Goal: Task Accomplishment & Management: Manage account settings

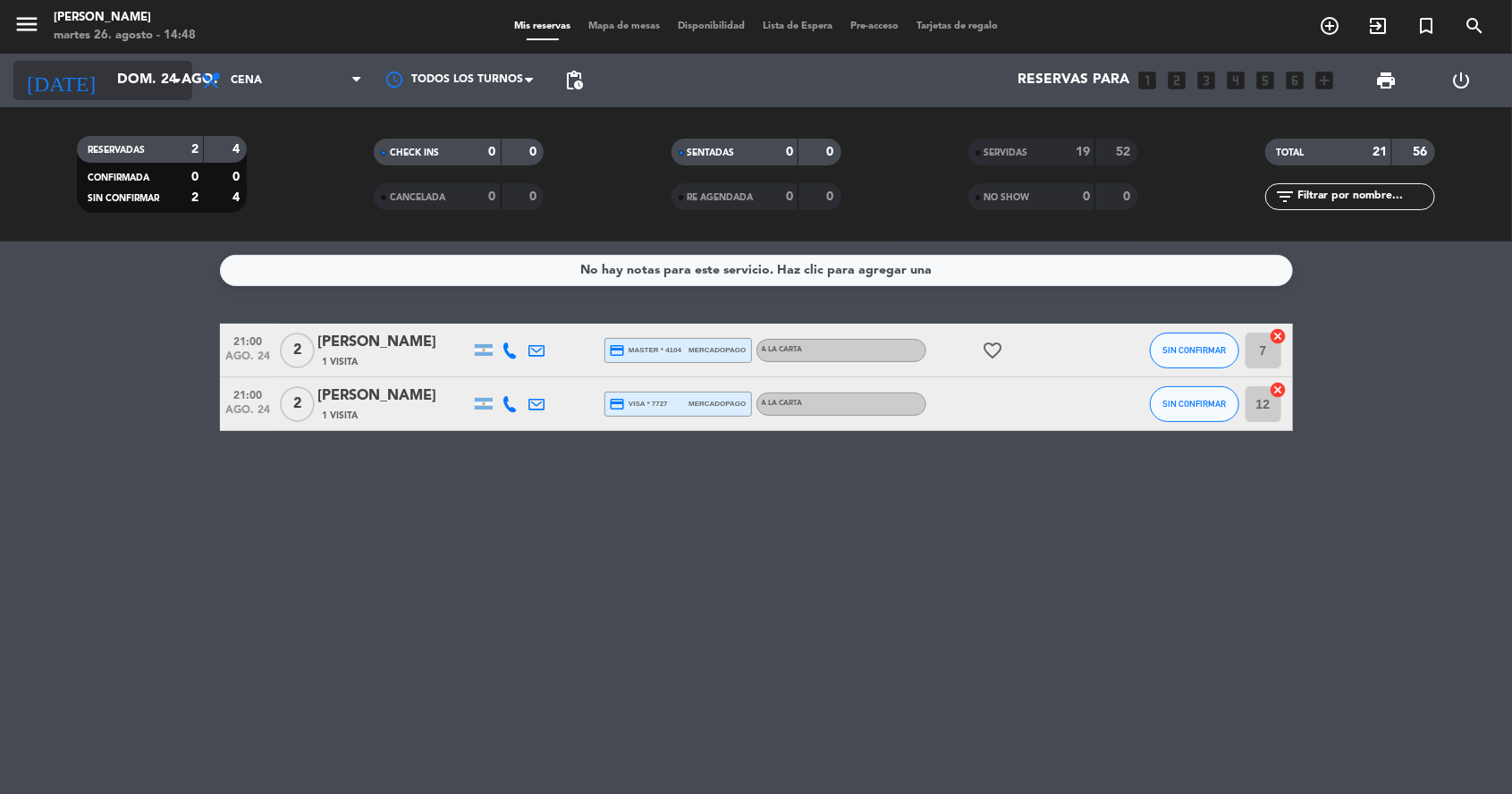
click at [144, 84] on input "dom. 24 ago." at bounding box center [203, 80] width 189 height 34
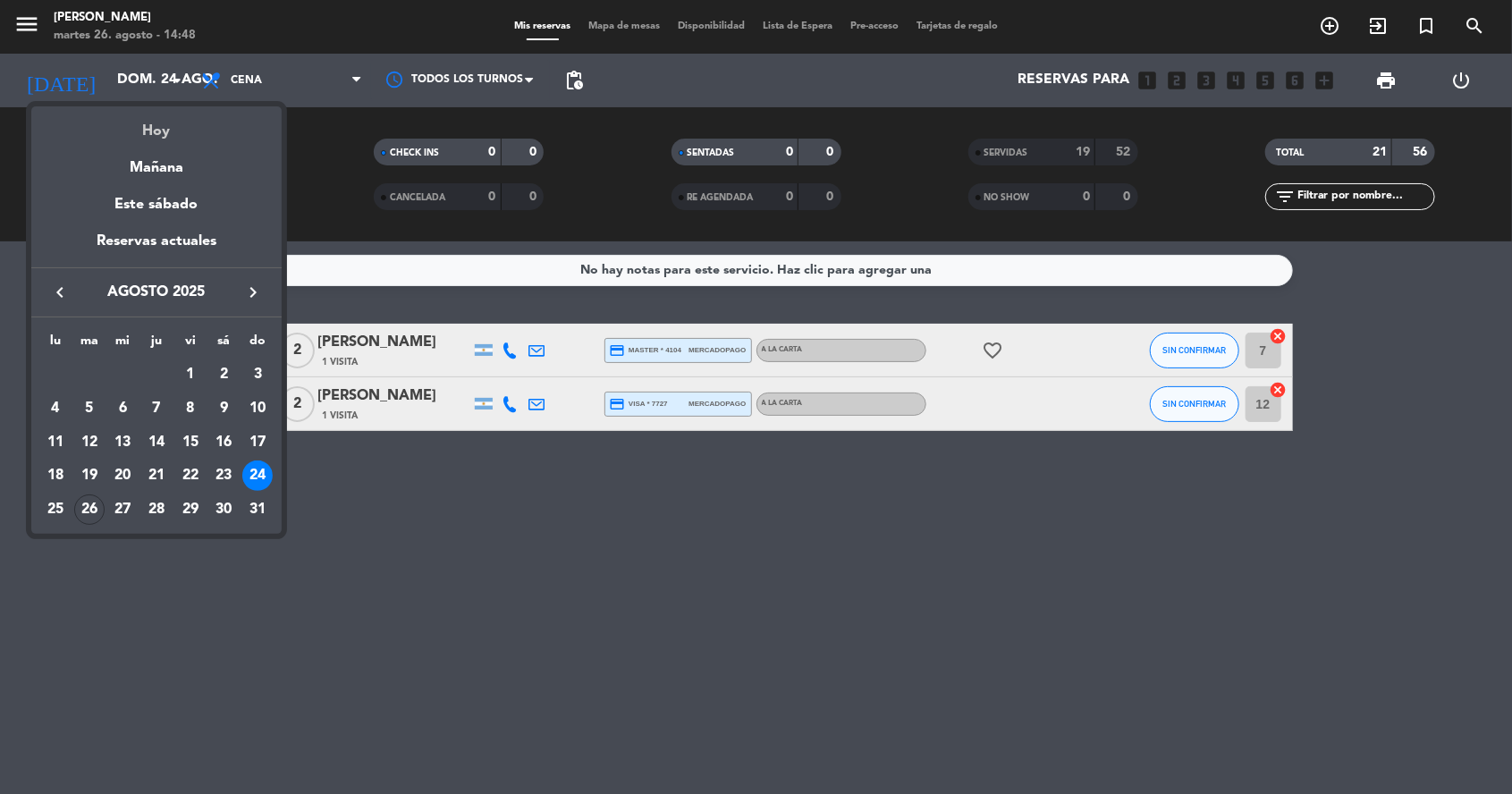
click at [175, 116] on div "Hoy" at bounding box center [157, 124] width 251 height 36
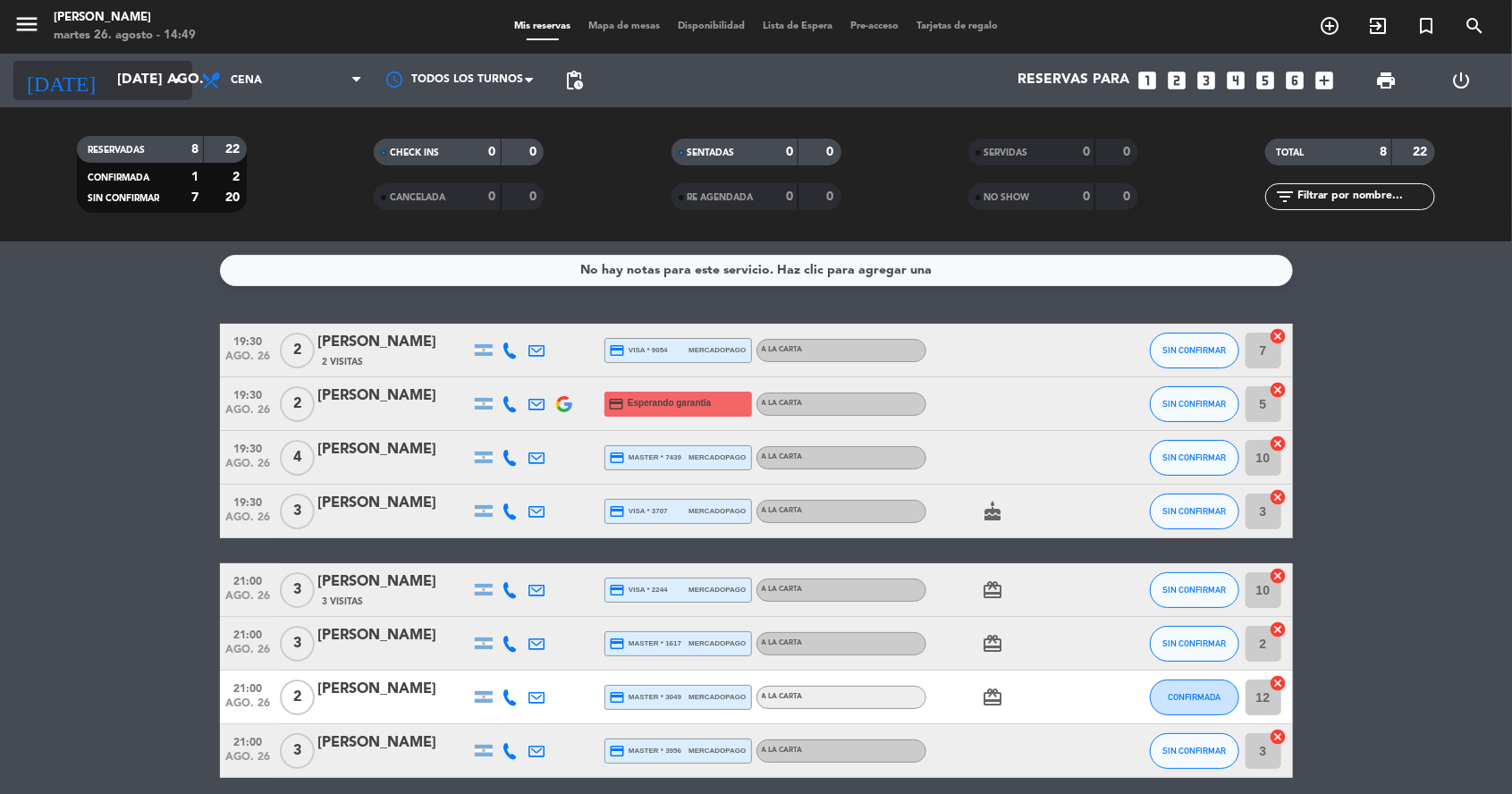
click at [129, 83] on input "[DATE] ago." at bounding box center [203, 80] width 189 height 34
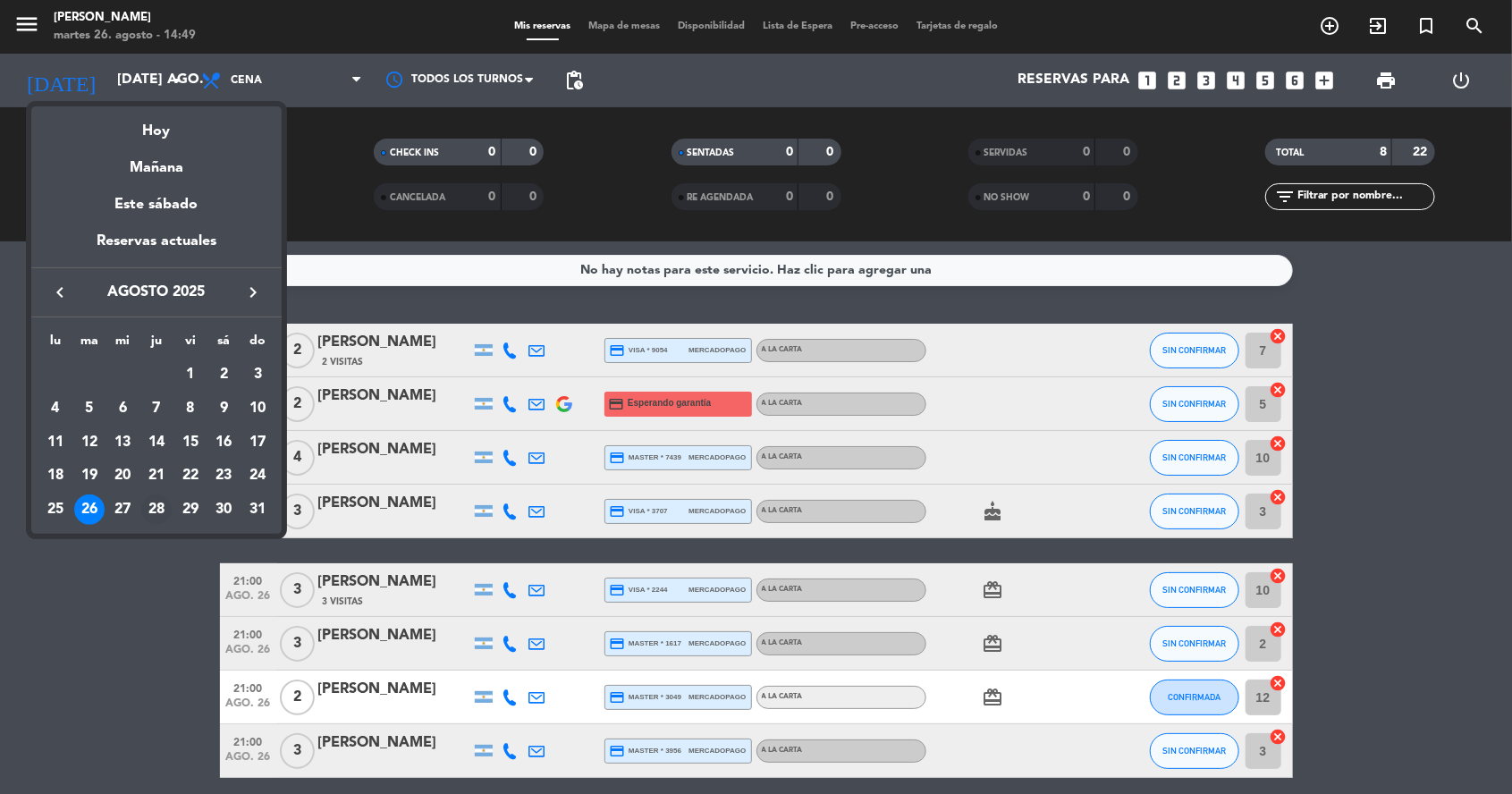
click at [164, 524] on td "28" at bounding box center [157, 509] width 34 height 34
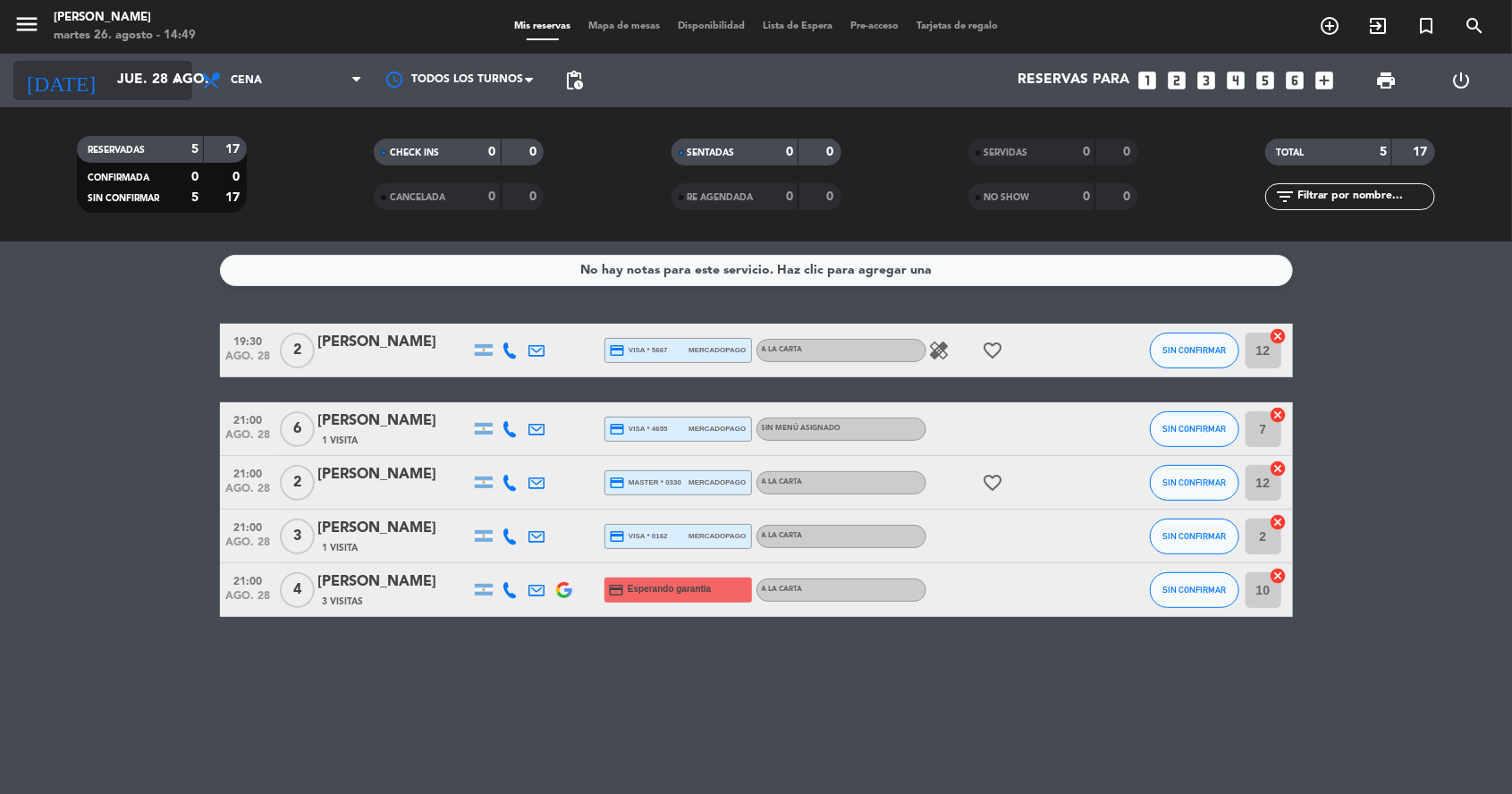
click at [109, 93] on input "jue. 28 ago." at bounding box center [203, 80] width 189 height 34
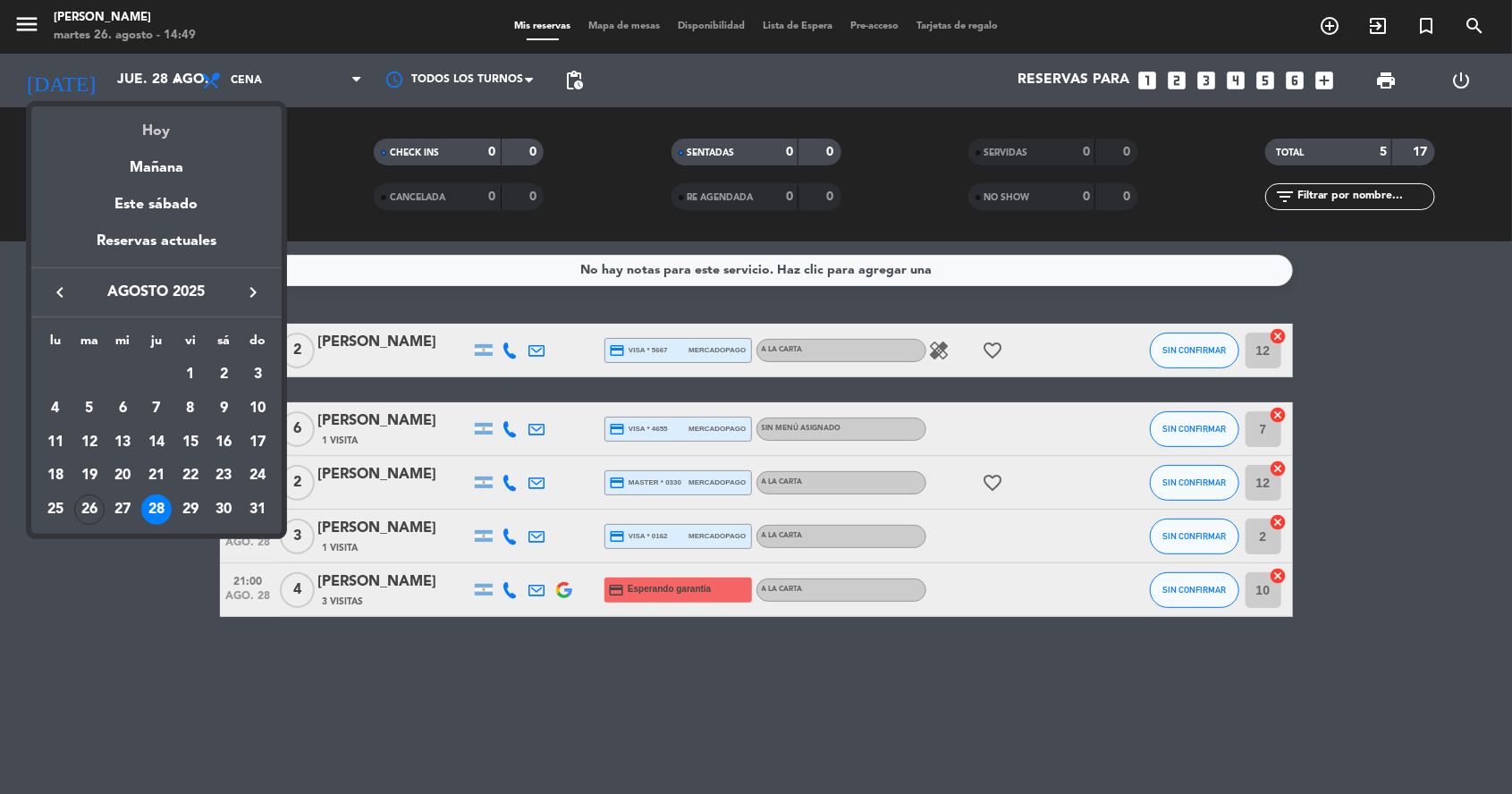
click at [125, 140] on div "Hoy" at bounding box center [157, 124] width 251 height 36
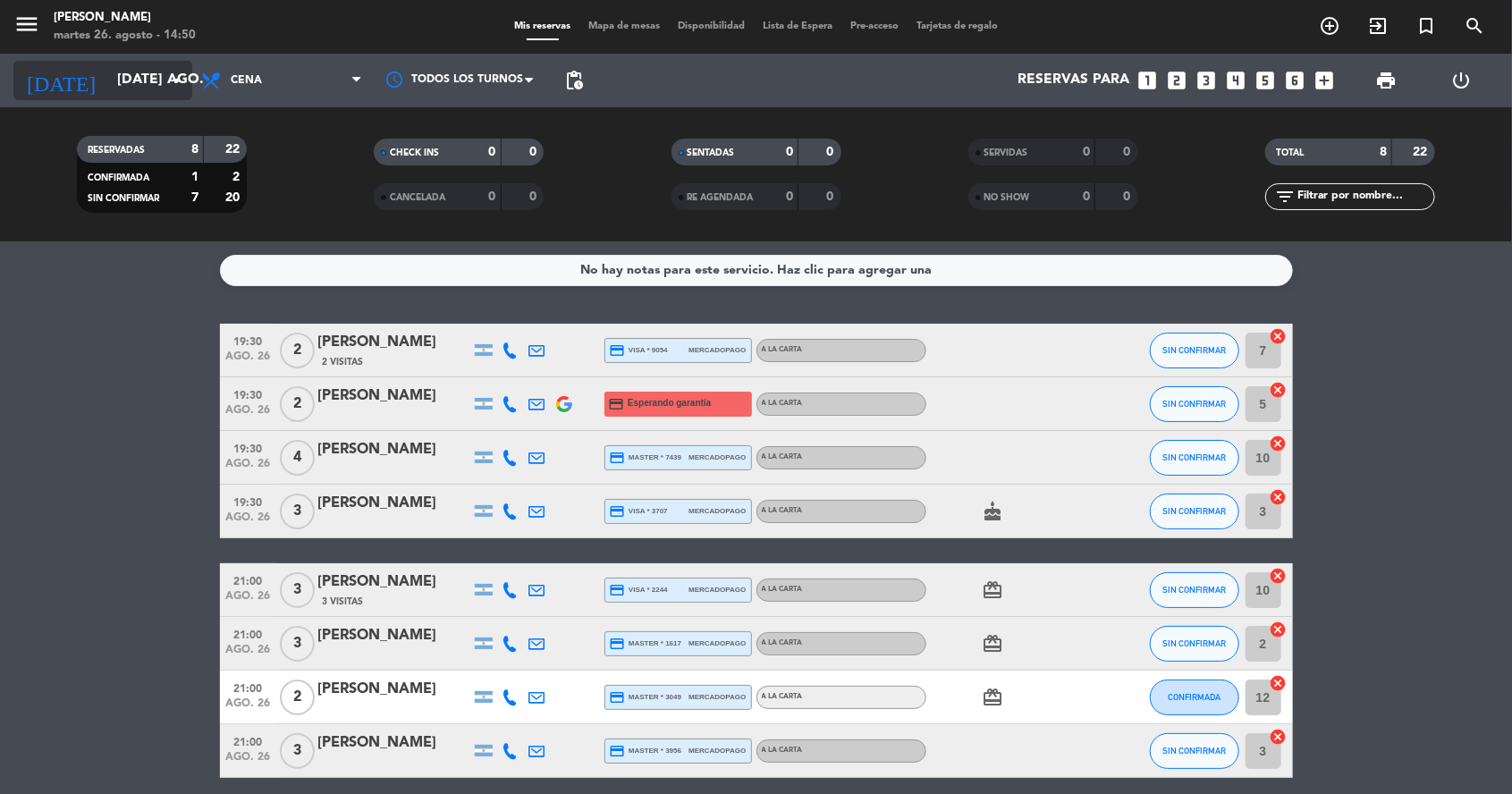
click at [109, 76] on input "[DATE] ago." at bounding box center [203, 80] width 189 height 34
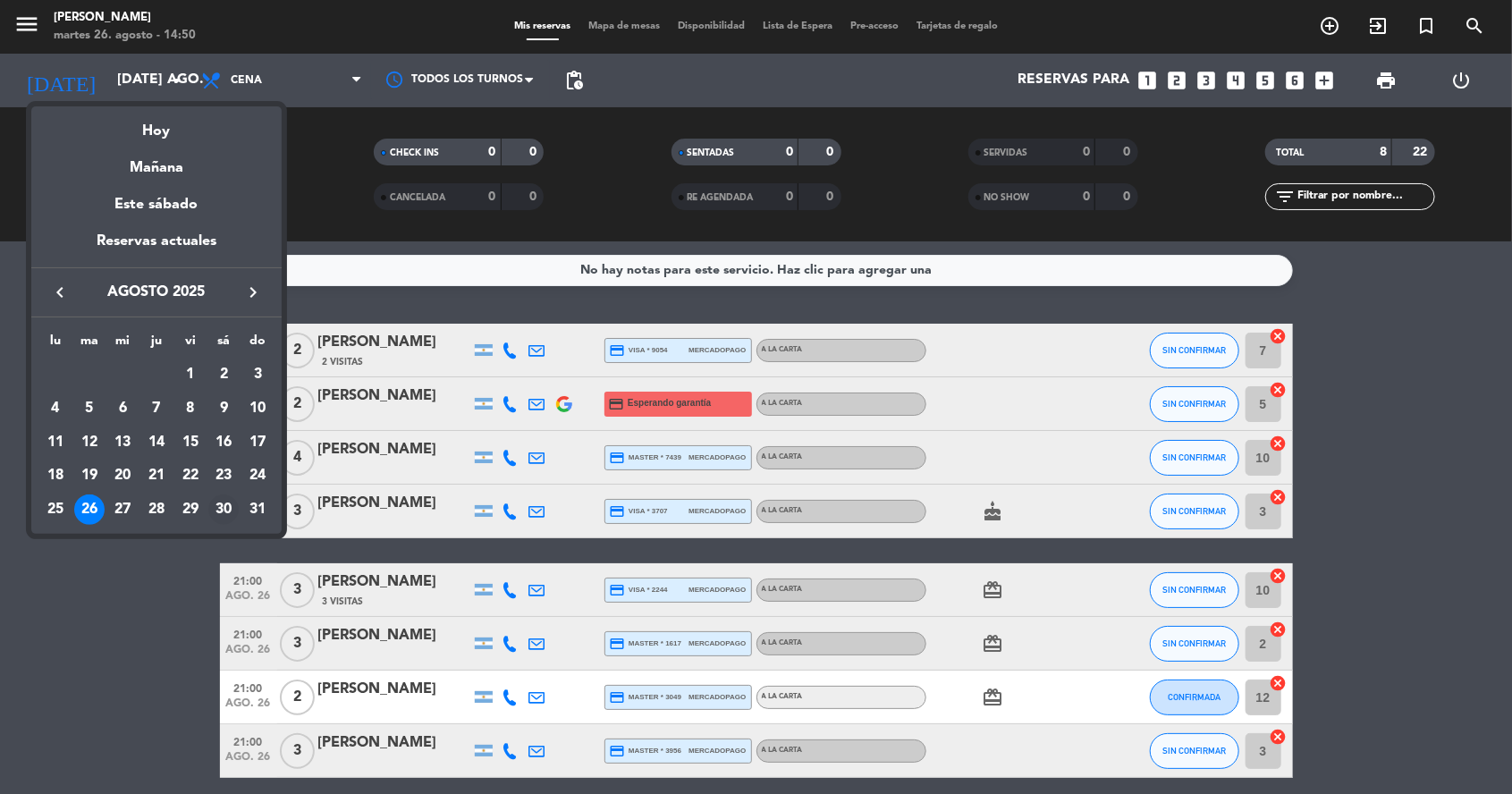
click at [215, 515] on div "30" at bounding box center [223, 509] width 30 height 30
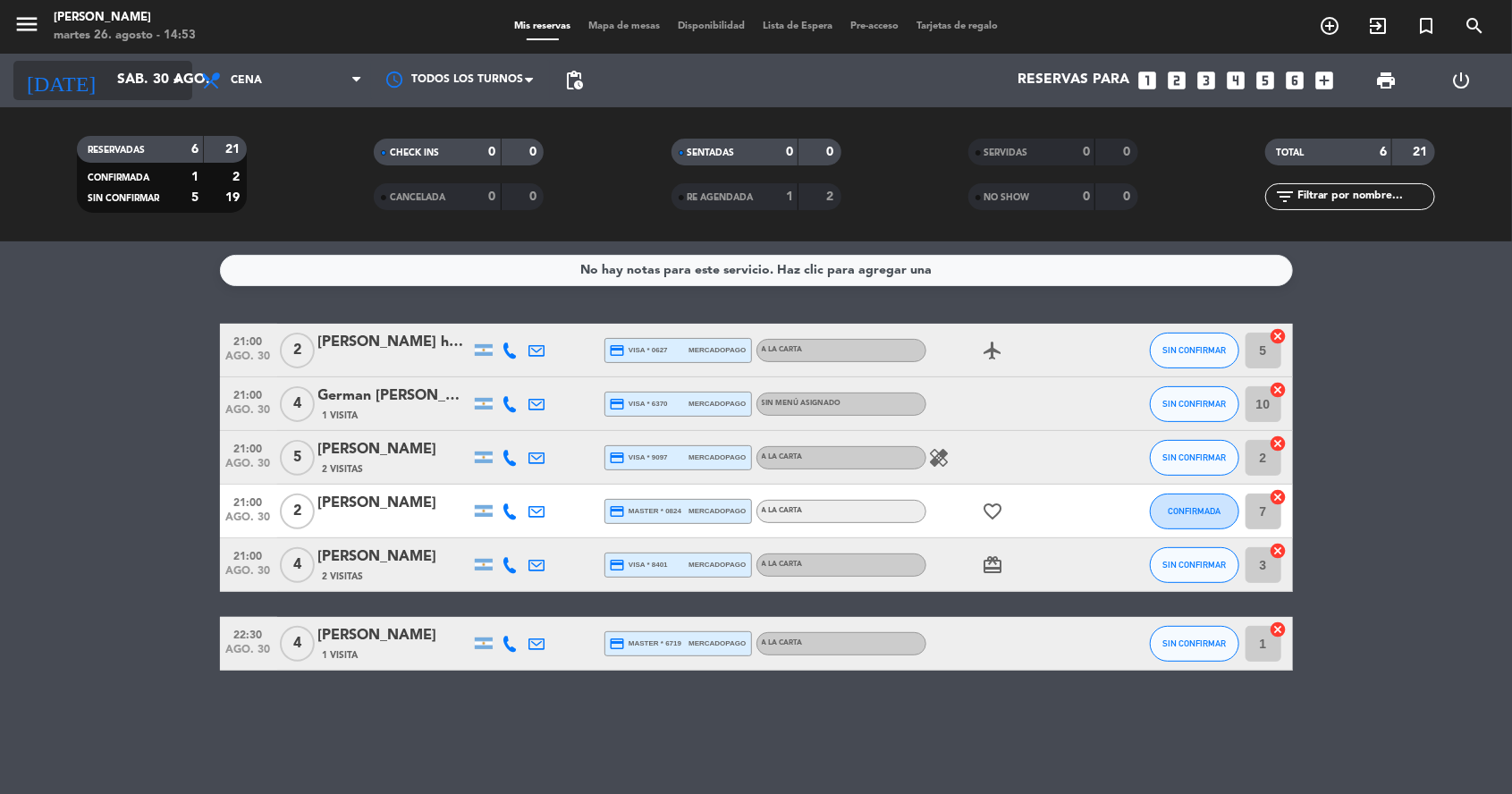
click at [129, 93] on input "sáb. 30 ago." at bounding box center [203, 80] width 189 height 34
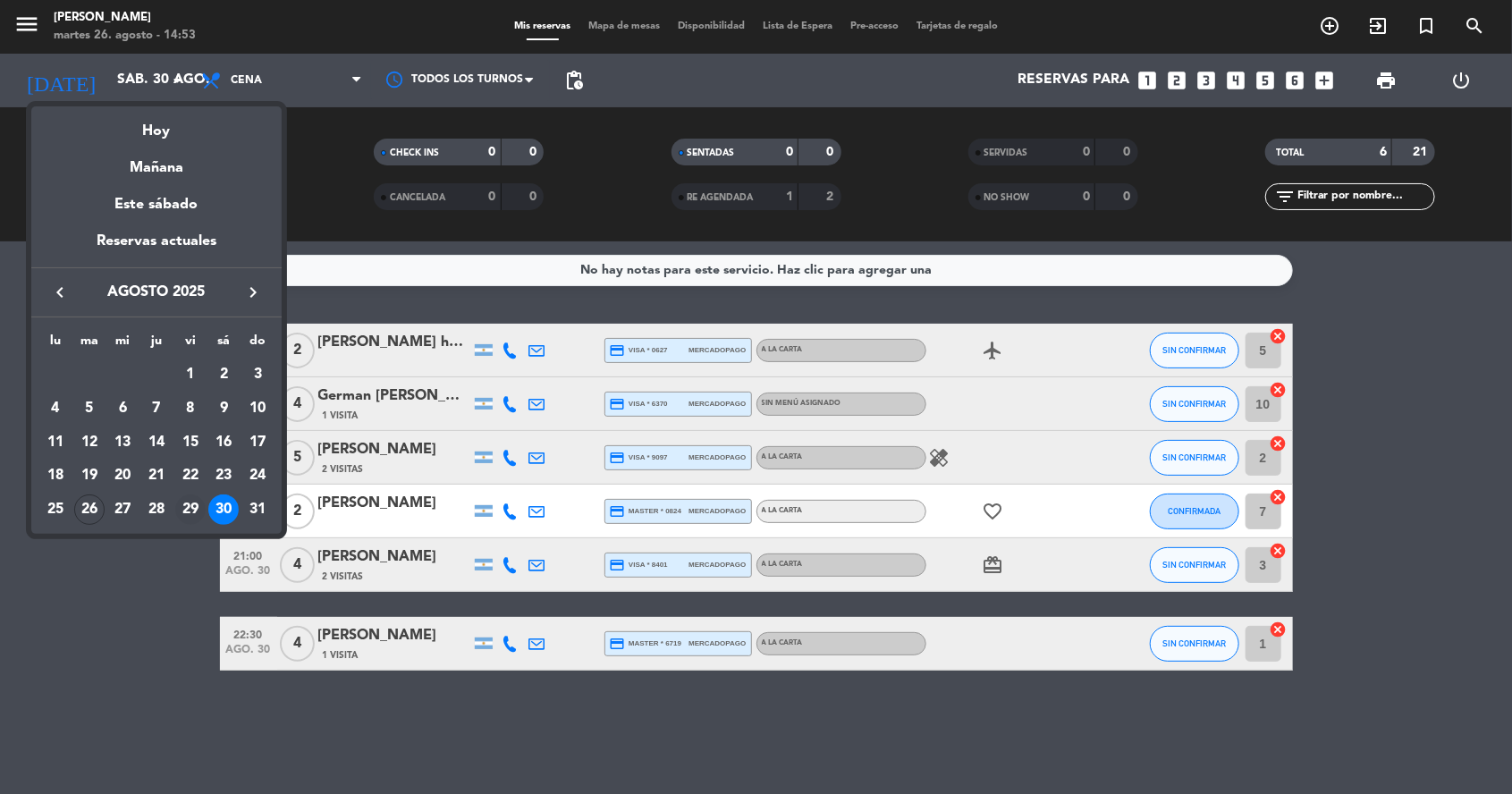
click at [188, 513] on div "29" at bounding box center [190, 509] width 30 height 30
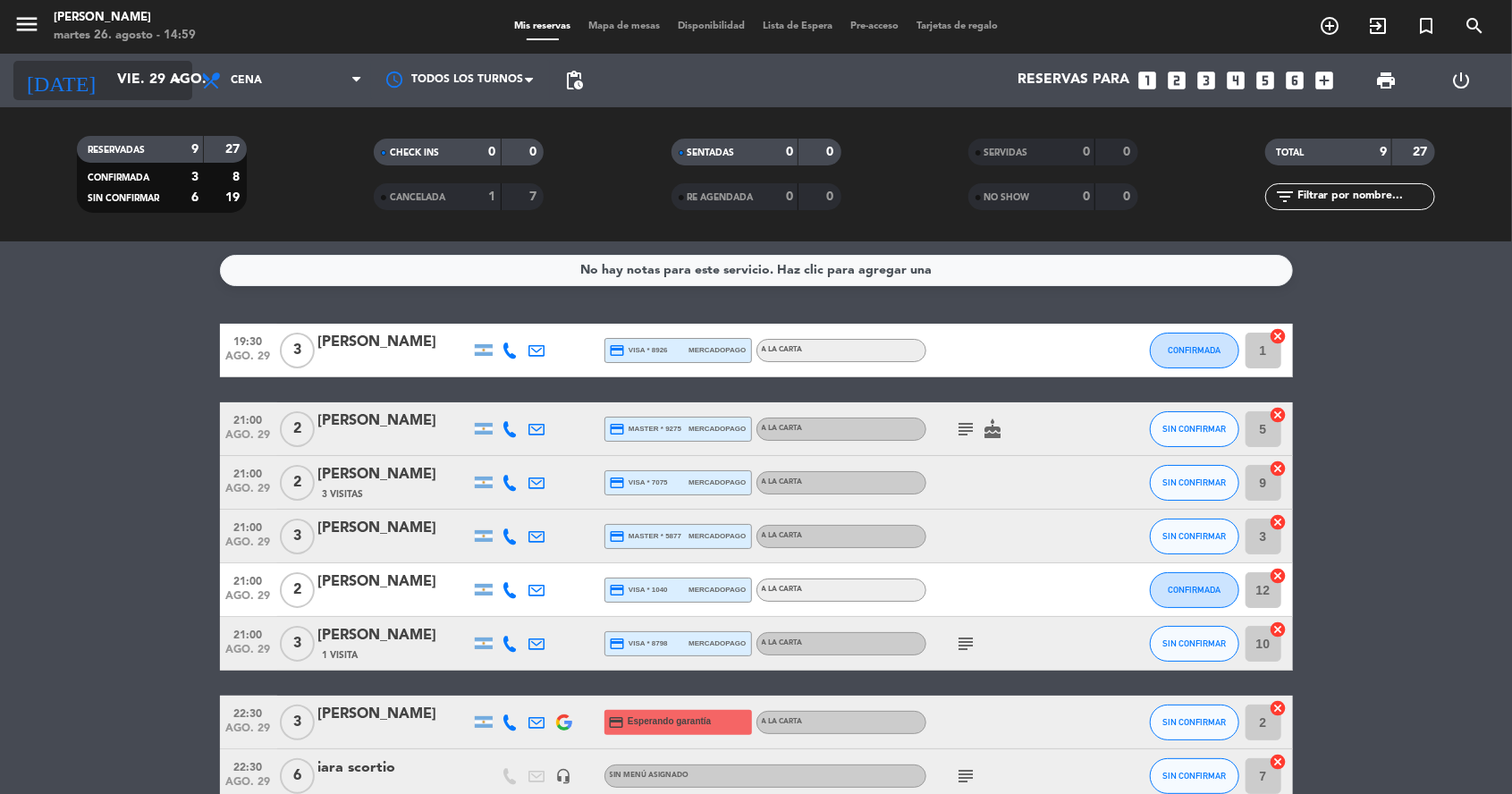
click at [122, 75] on input "vie. 29 ago." at bounding box center [203, 80] width 189 height 34
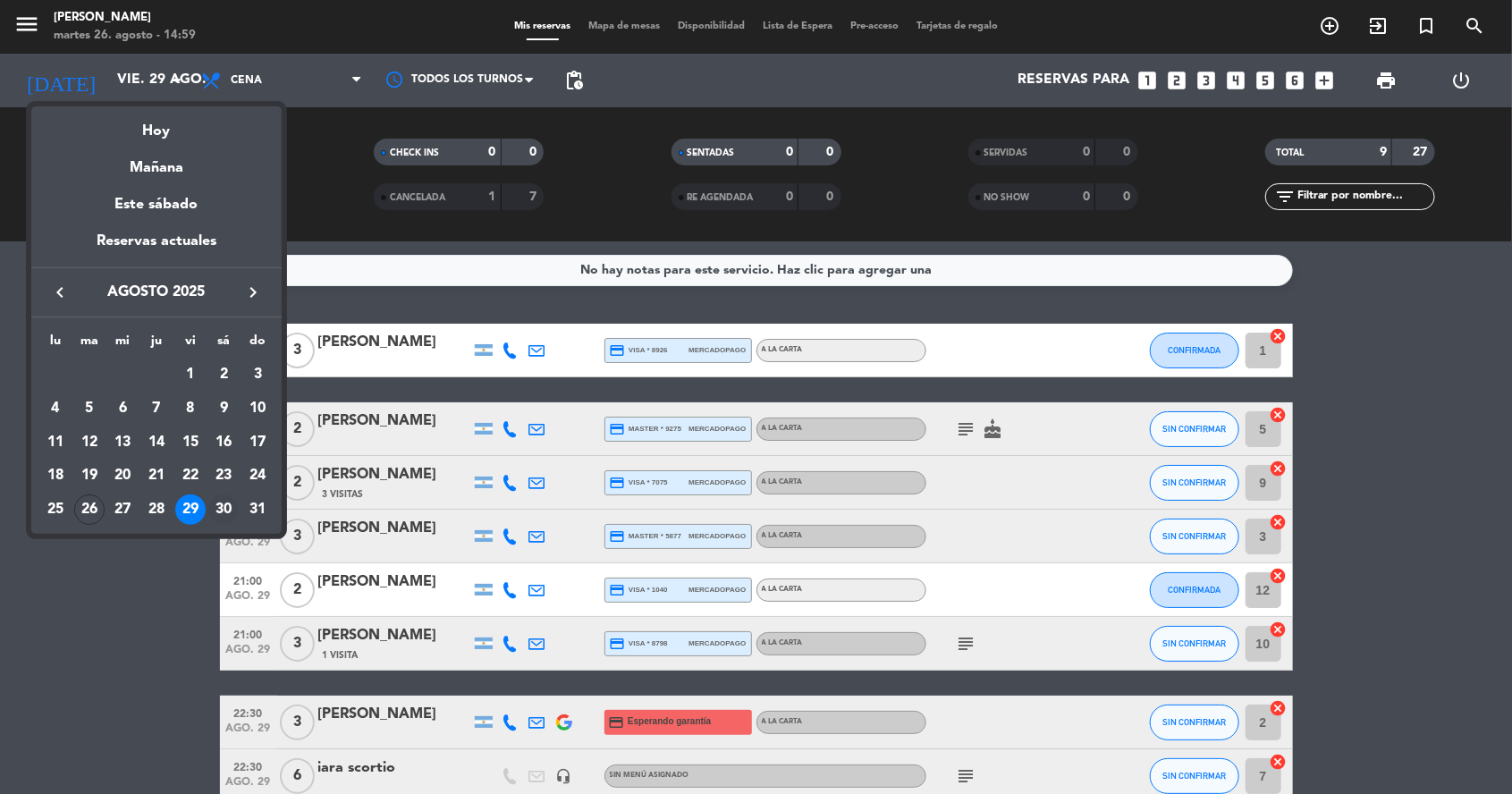
click at [222, 518] on div "30" at bounding box center [223, 509] width 30 height 30
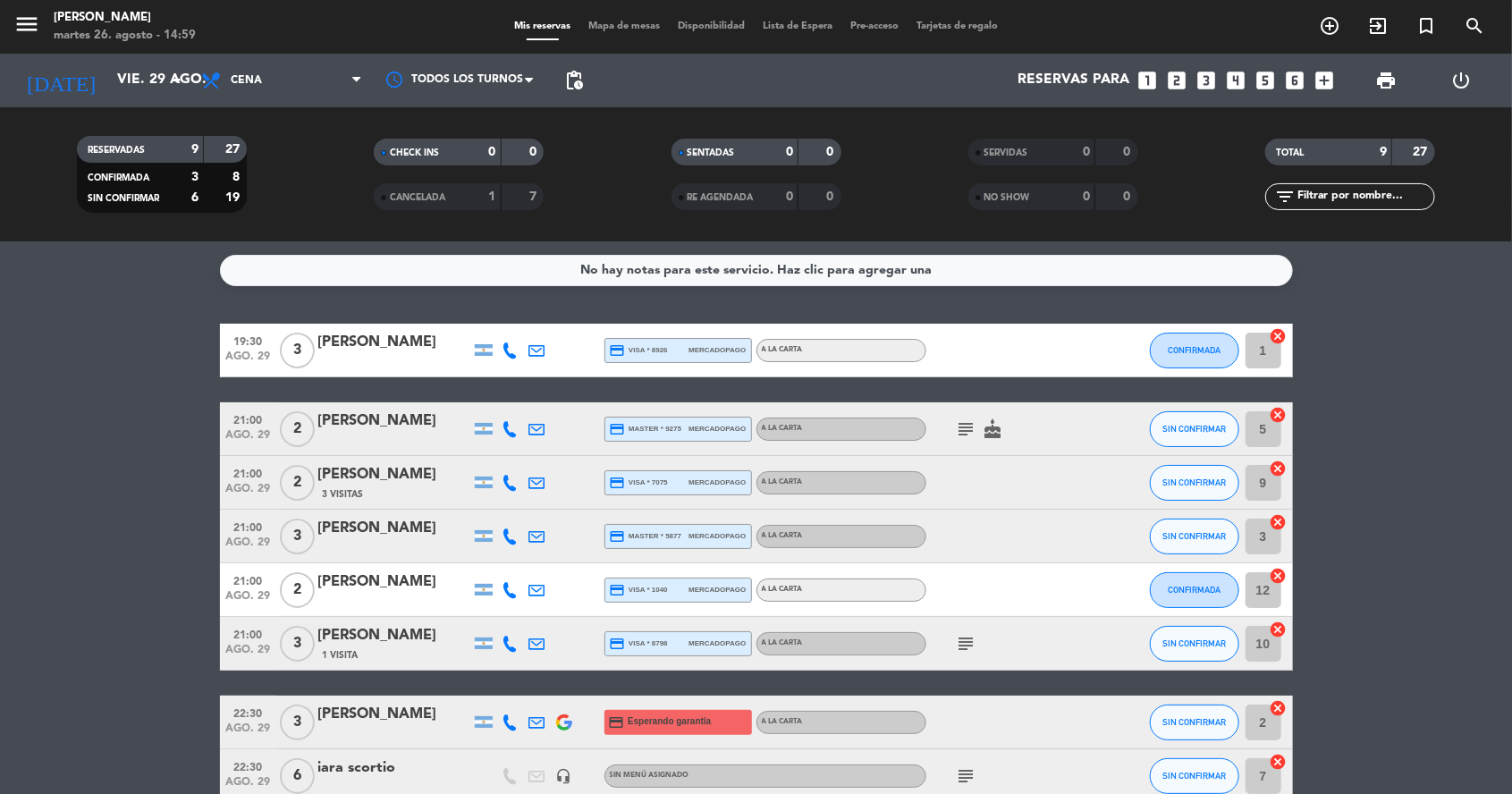
type input "sáb. 30 ago."
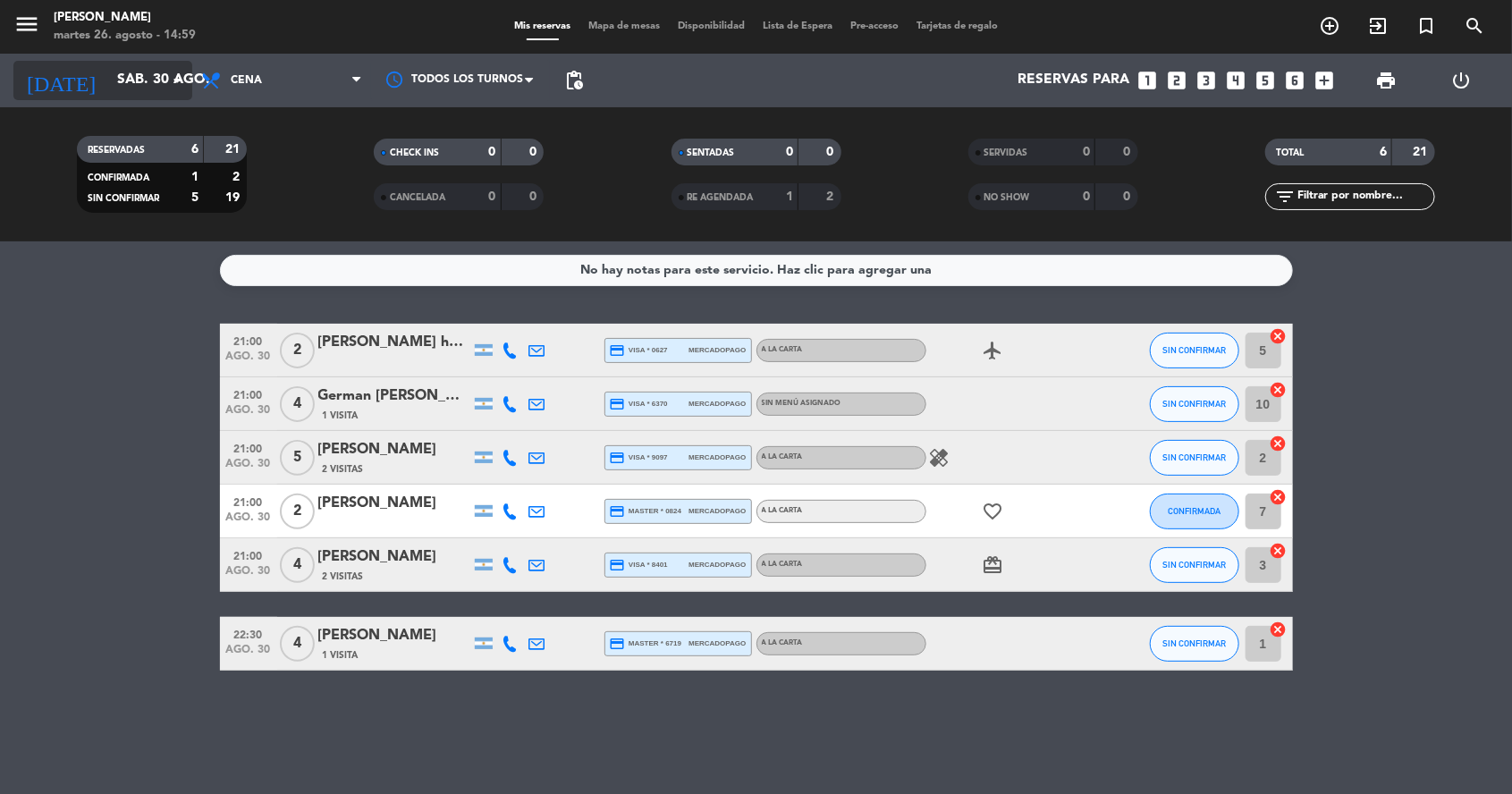
click at [134, 86] on input "sáb. 30 ago." at bounding box center [203, 80] width 189 height 34
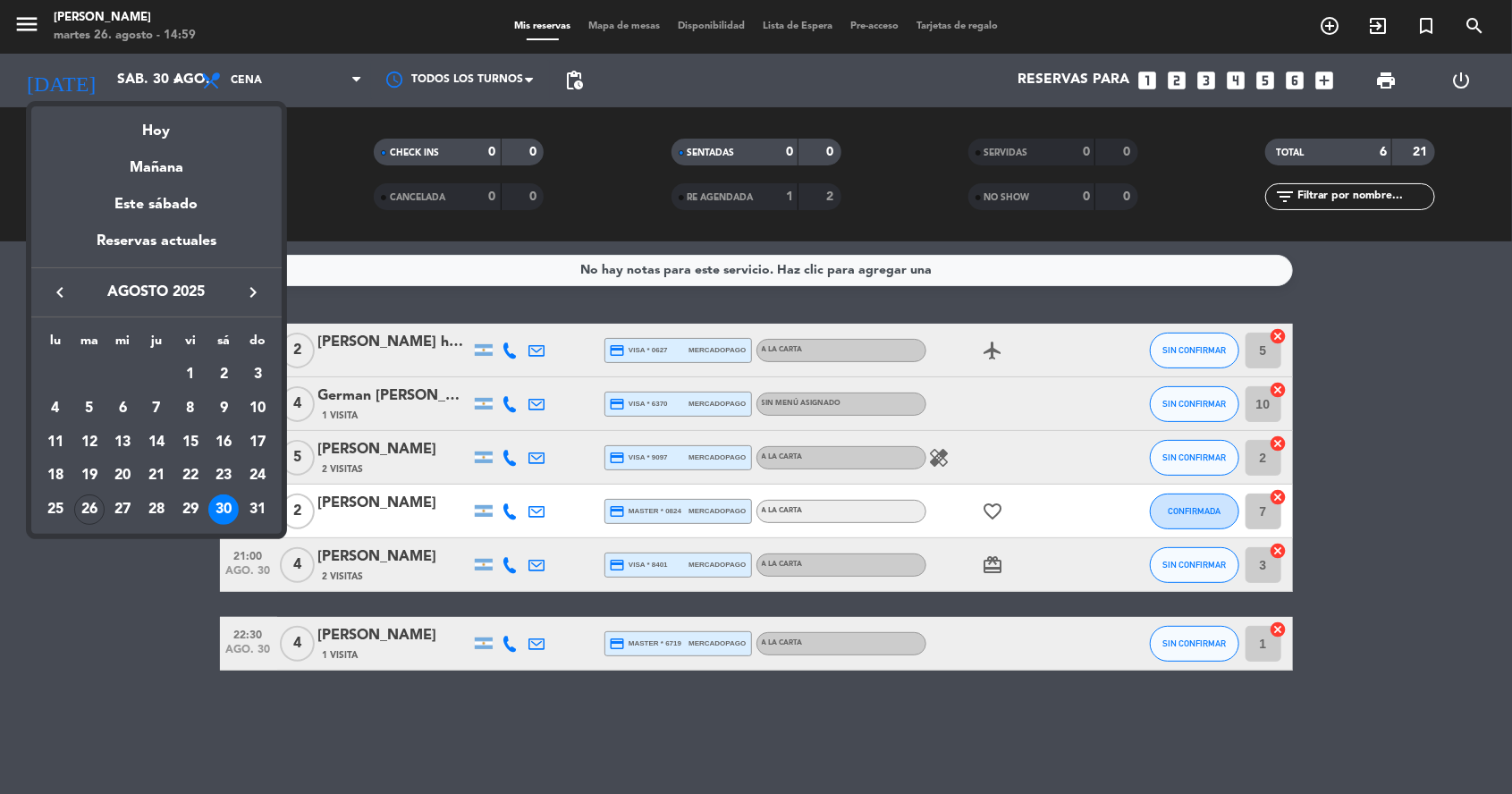
click at [320, 182] on div at bounding box center [756, 397] width 1512 height 794
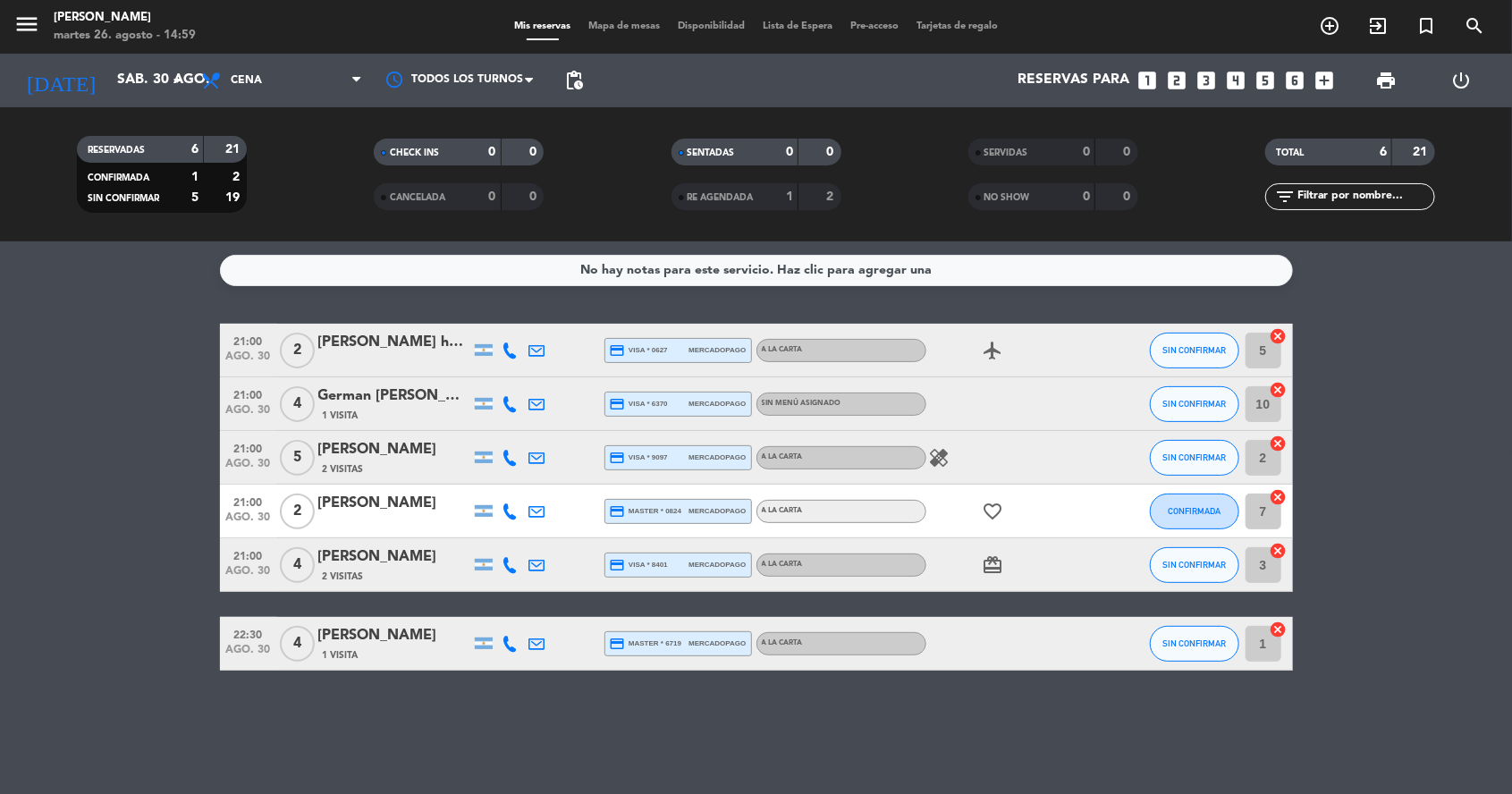
click at [385, 467] on div "2 Visitas" at bounding box center [393, 469] width 152 height 16
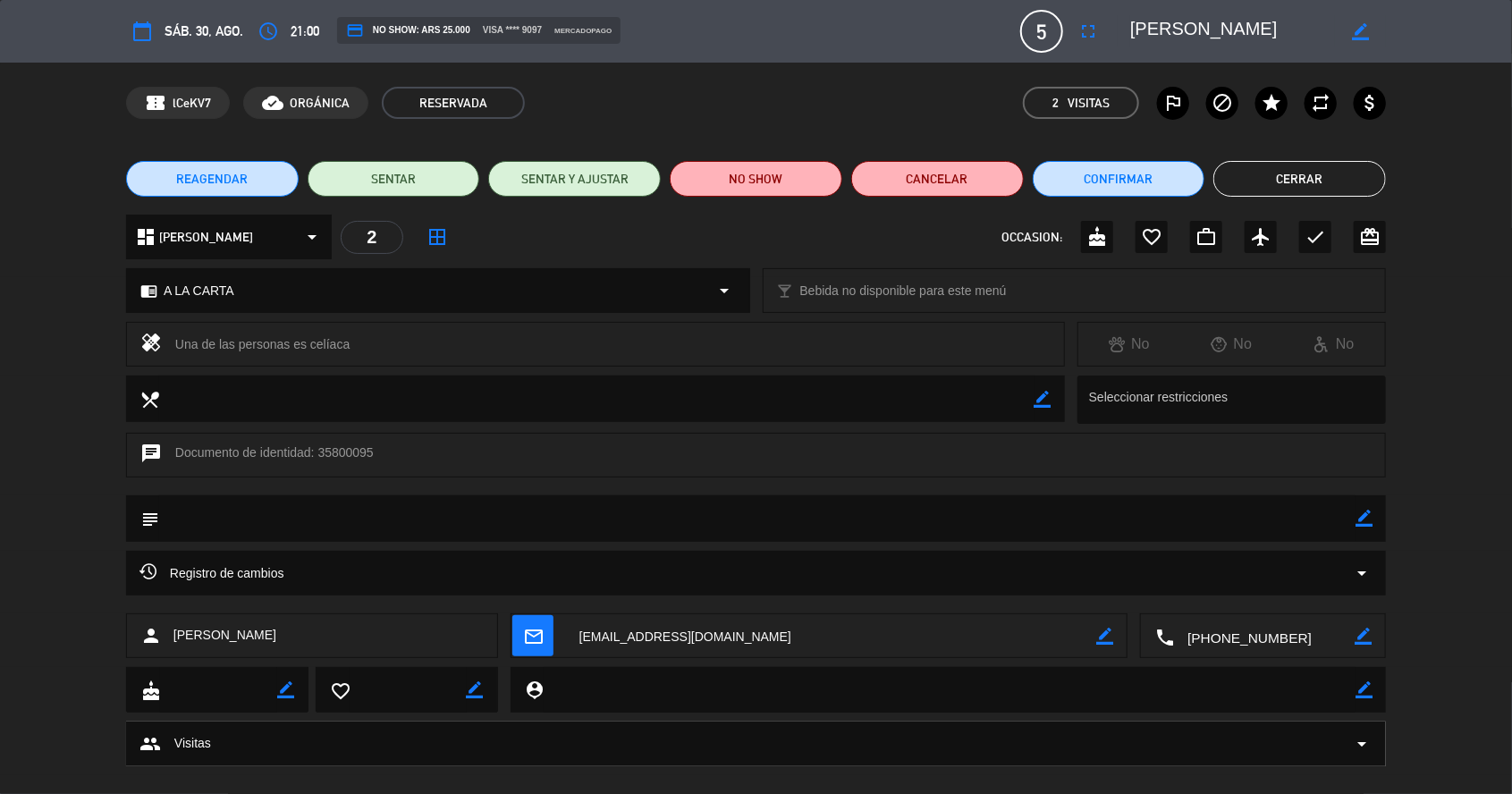
click at [142, 39] on icon "calendar_today" at bounding box center [142, 31] width 22 height 22
click at [208, 181] on span "REAGENDAR" at bounding box center [211, 179] width 71 height 19
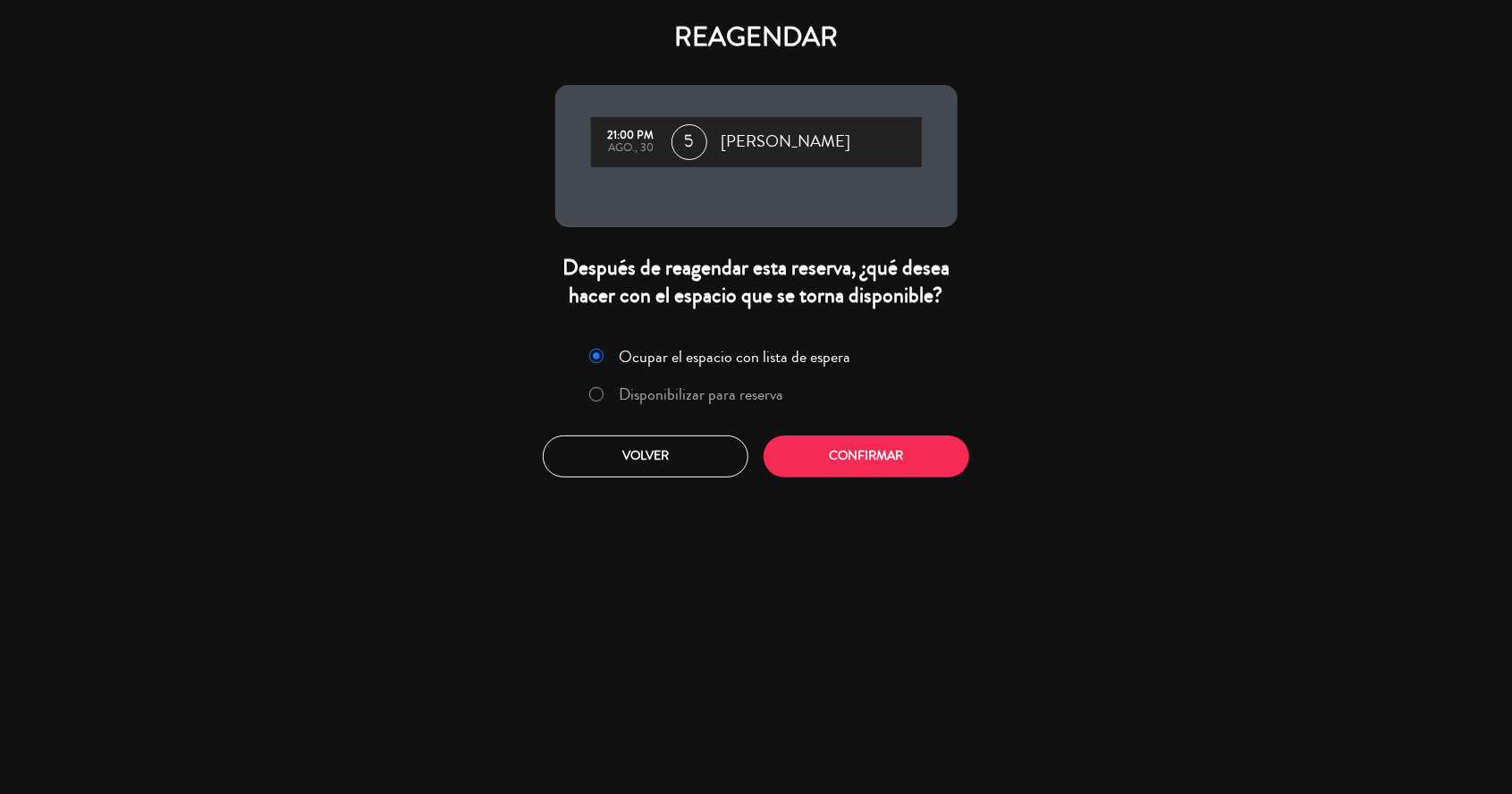
click at [748, 409] on label "Disponibilizar para reserva" at bounding box center [686, 395] width 212 height 32
click at [802, 473] on button "Confirmar" at bounding box center [866, 456] width 206 height 42
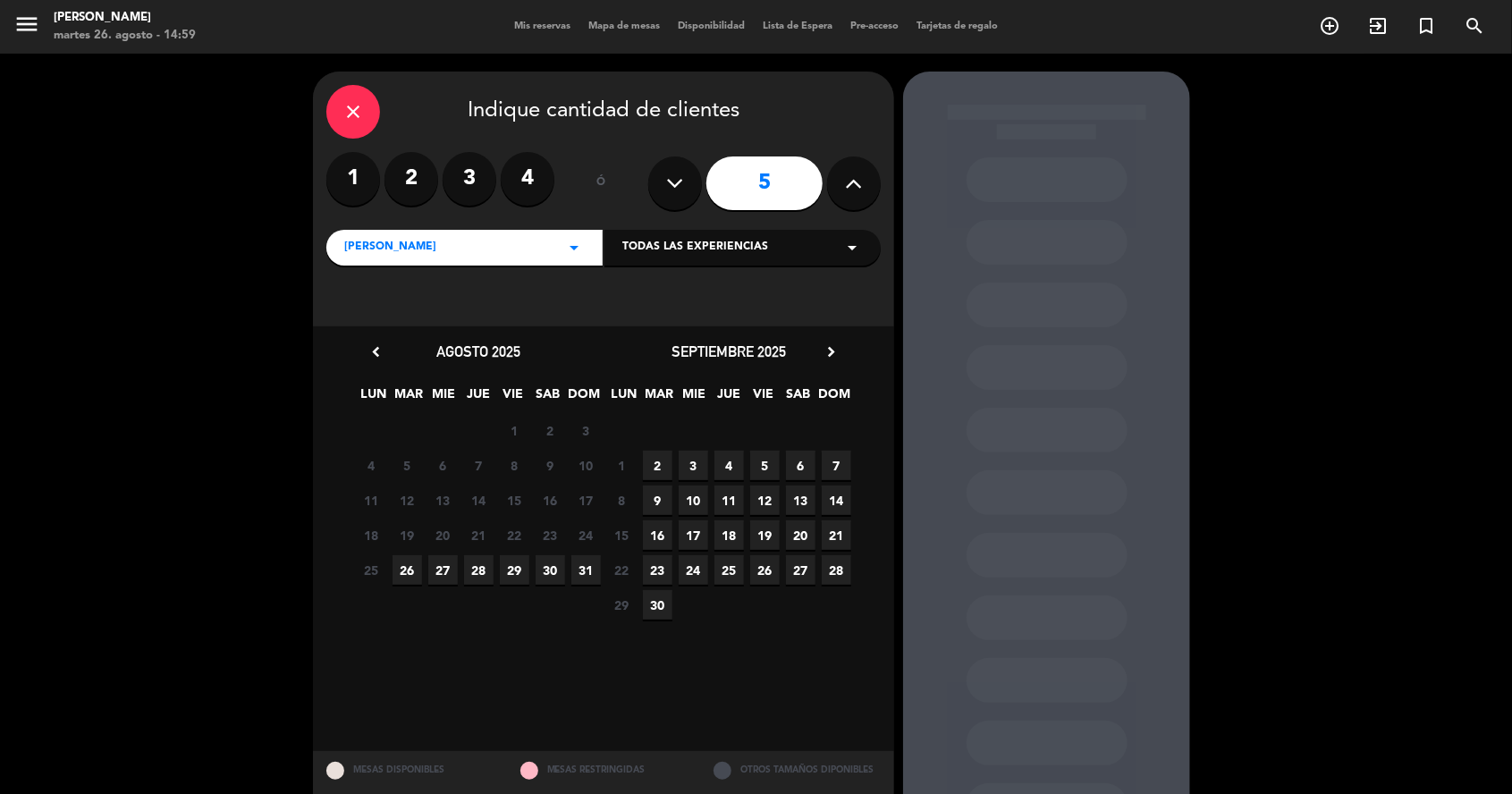
click at [822, 459] on span "7" at bounding box center [837, 465] width 29 height 29
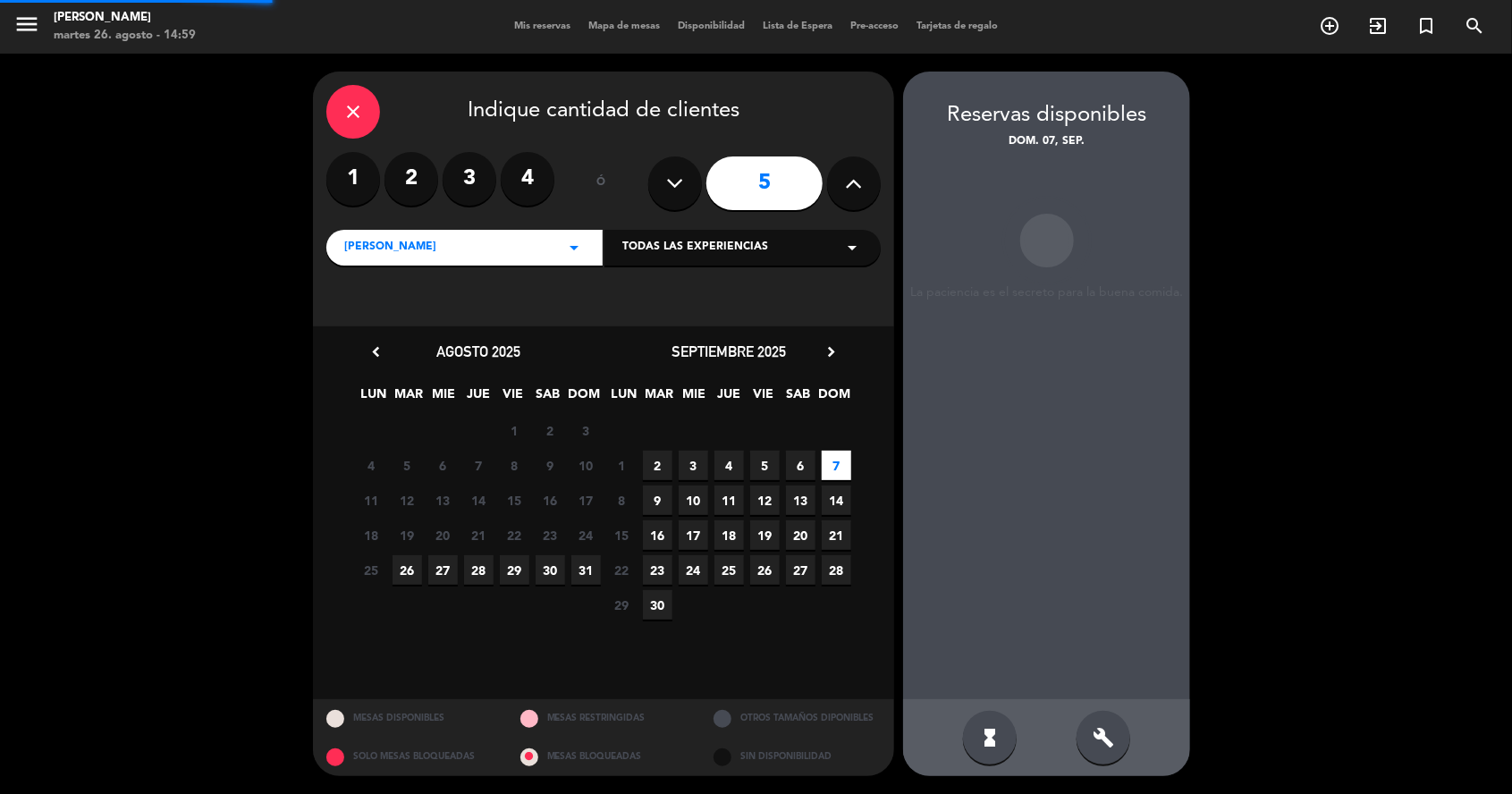
scroll to position [71, 0]
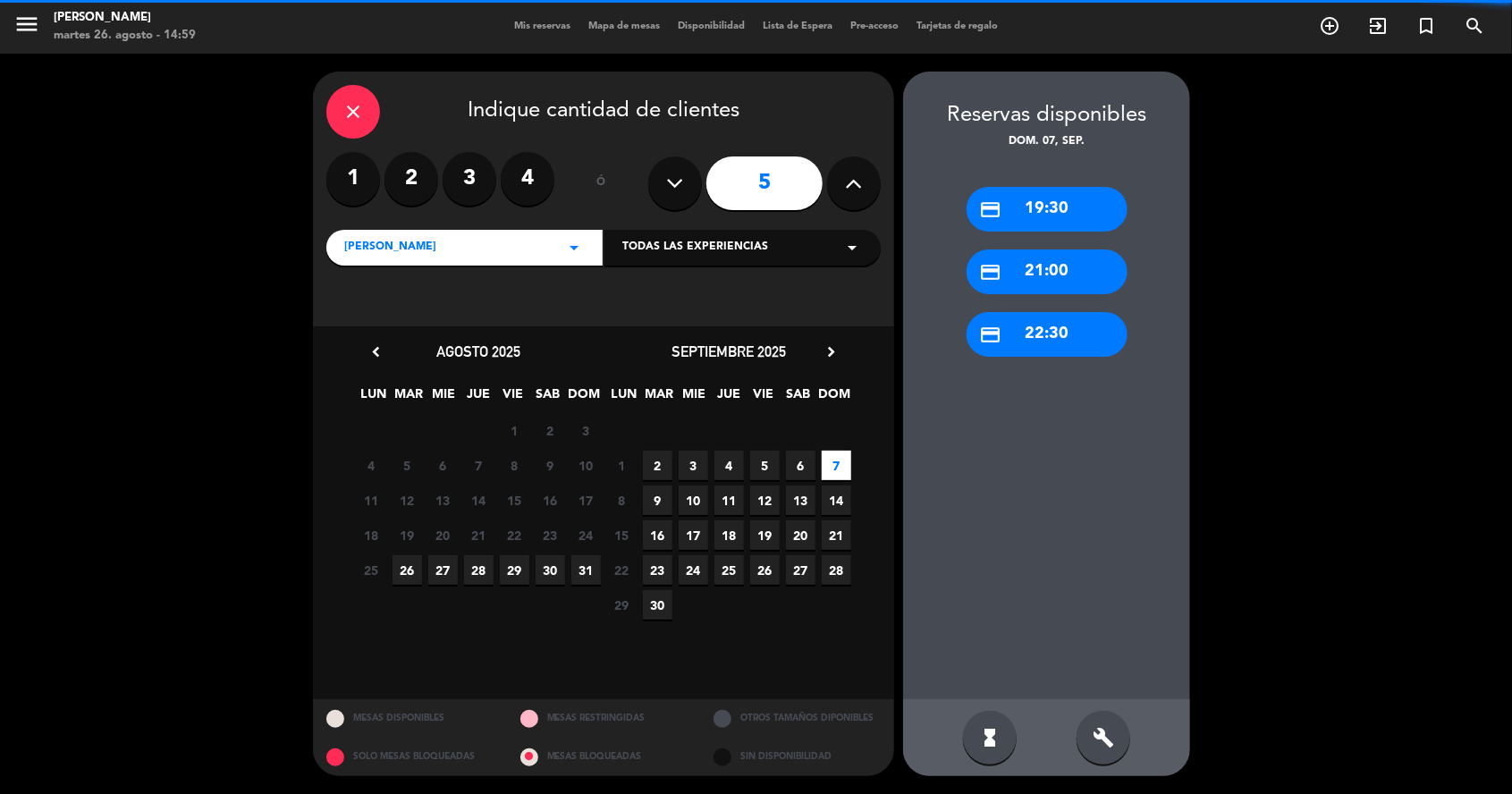
click at [802, 450] on span "6" at bounding box center [801, 465] width 29 height 29
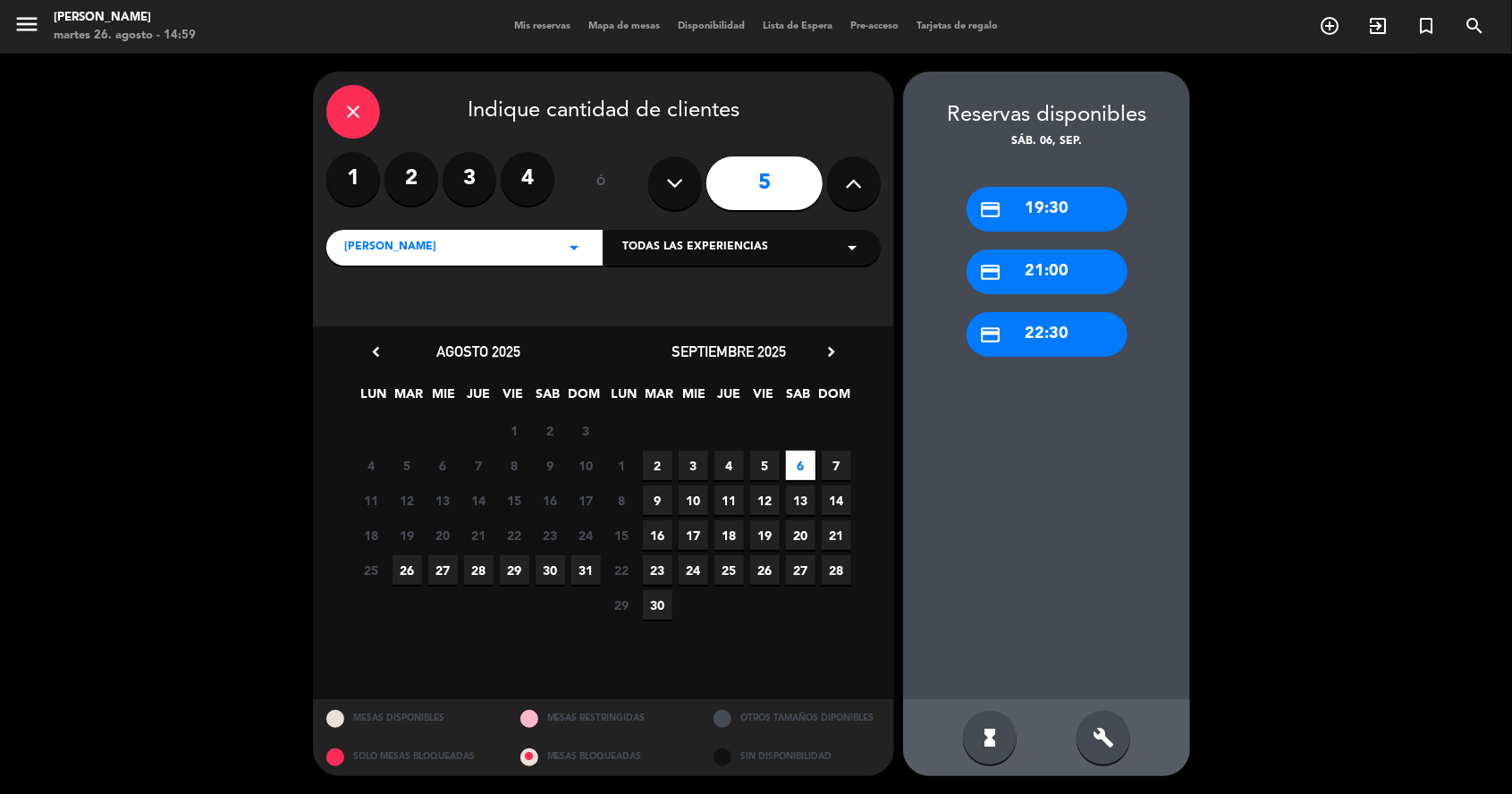
click at [1009, 250] on div "credit_card 21:00" at bounding box center [1047, 272] width 160 height 45
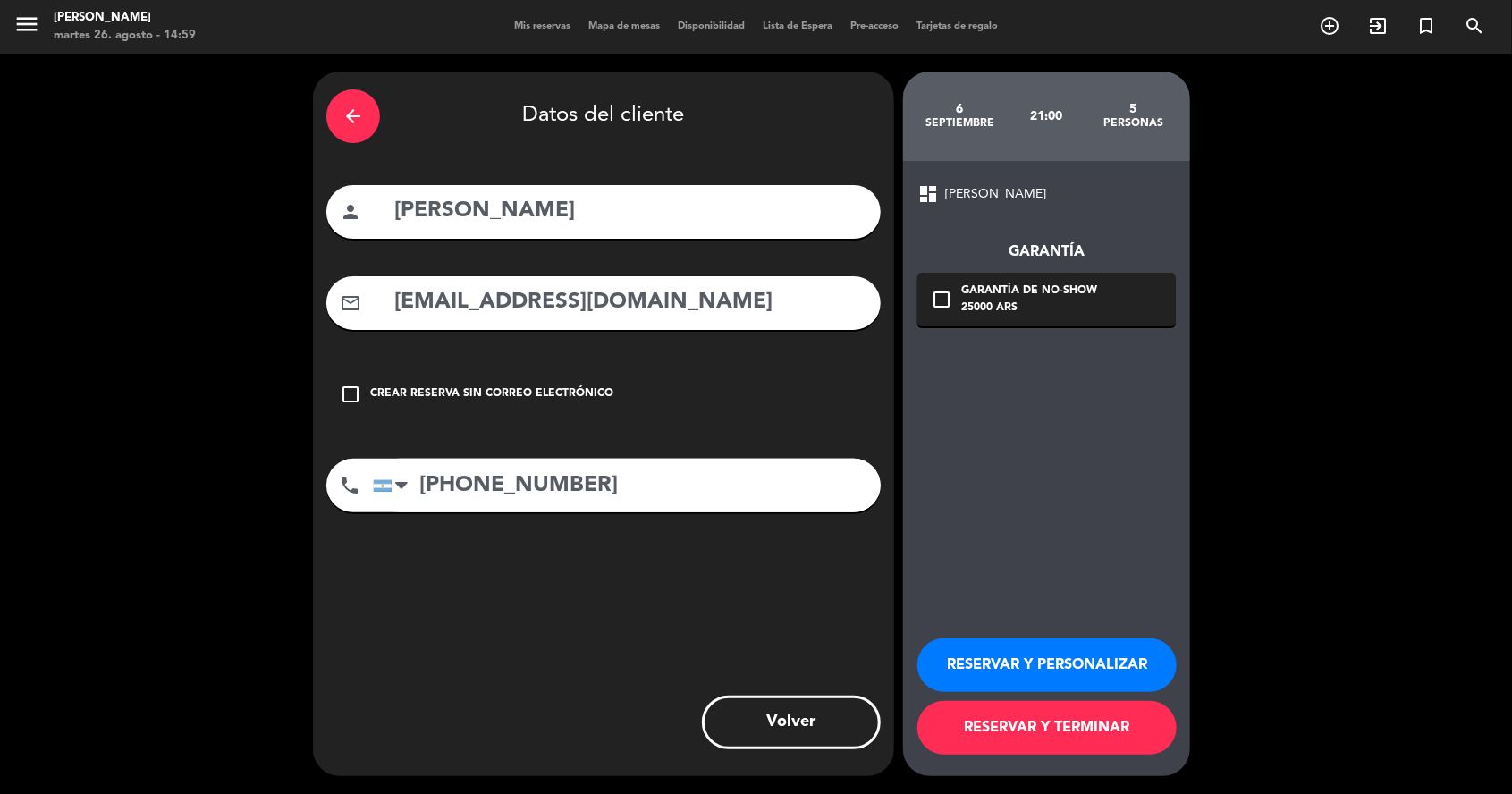
click at [973, 737] on button "RESERVAR Y TERMINAR" at bounding box center [1046, 727] width 259 height 54
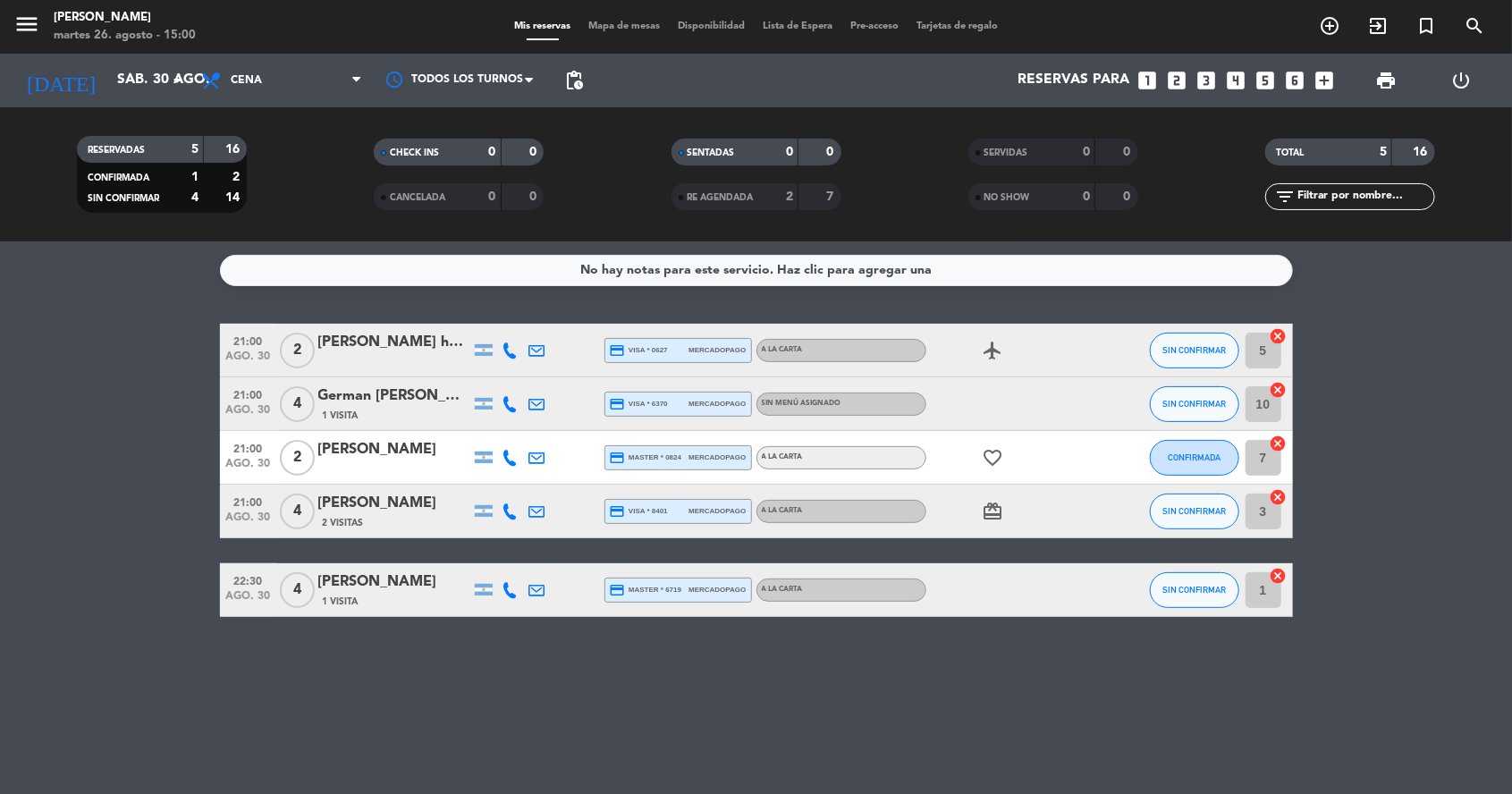
scroll to position [26, 0]
click at [145, 68] on input "sáb. 30 ago." at bounding box center [203, 80] width 189 height 34
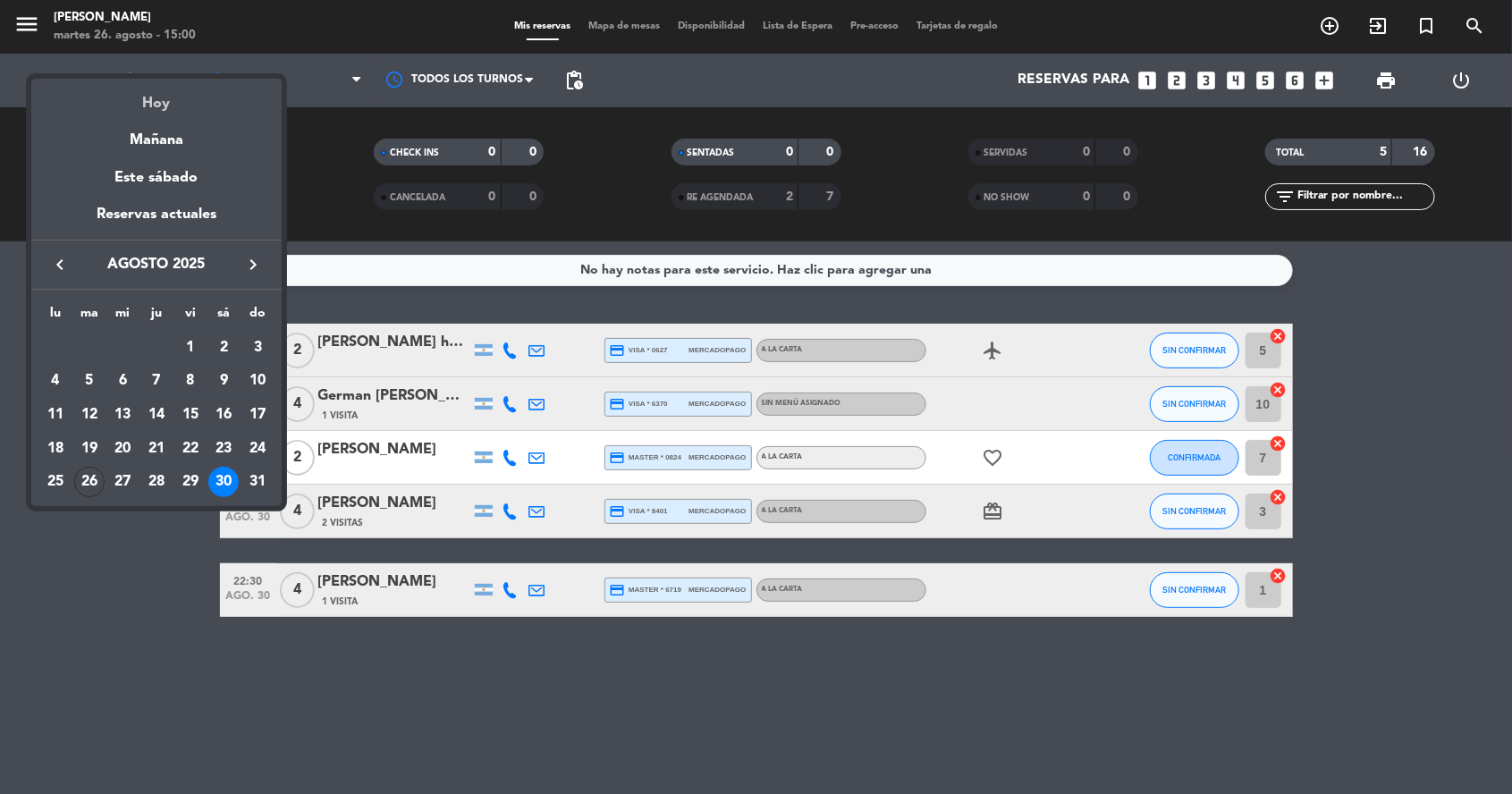
click at [163, 108] on div "Hoy" at bounding box center [157, 96] width 251 height 36
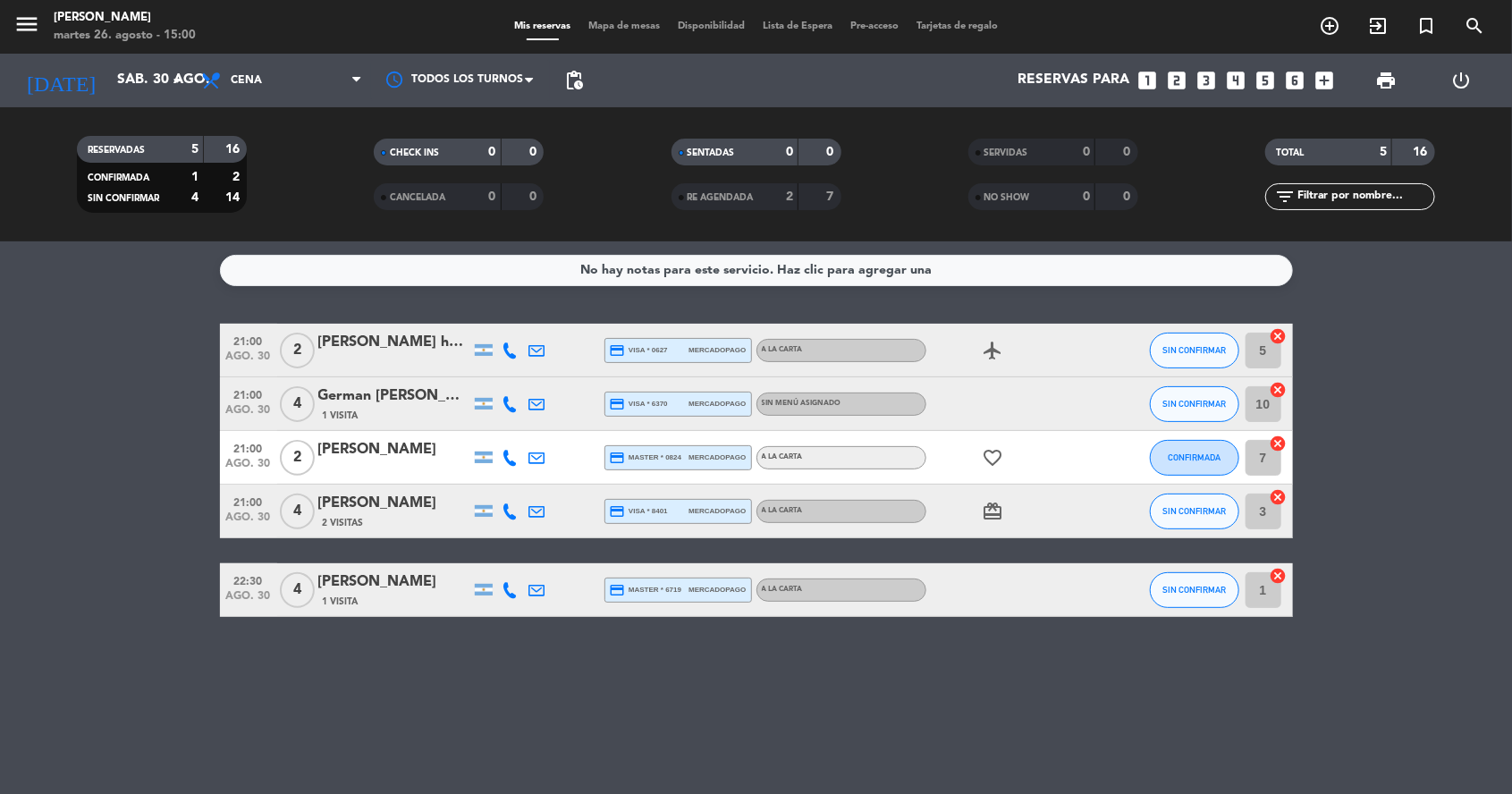
type input "[DATE] ago."
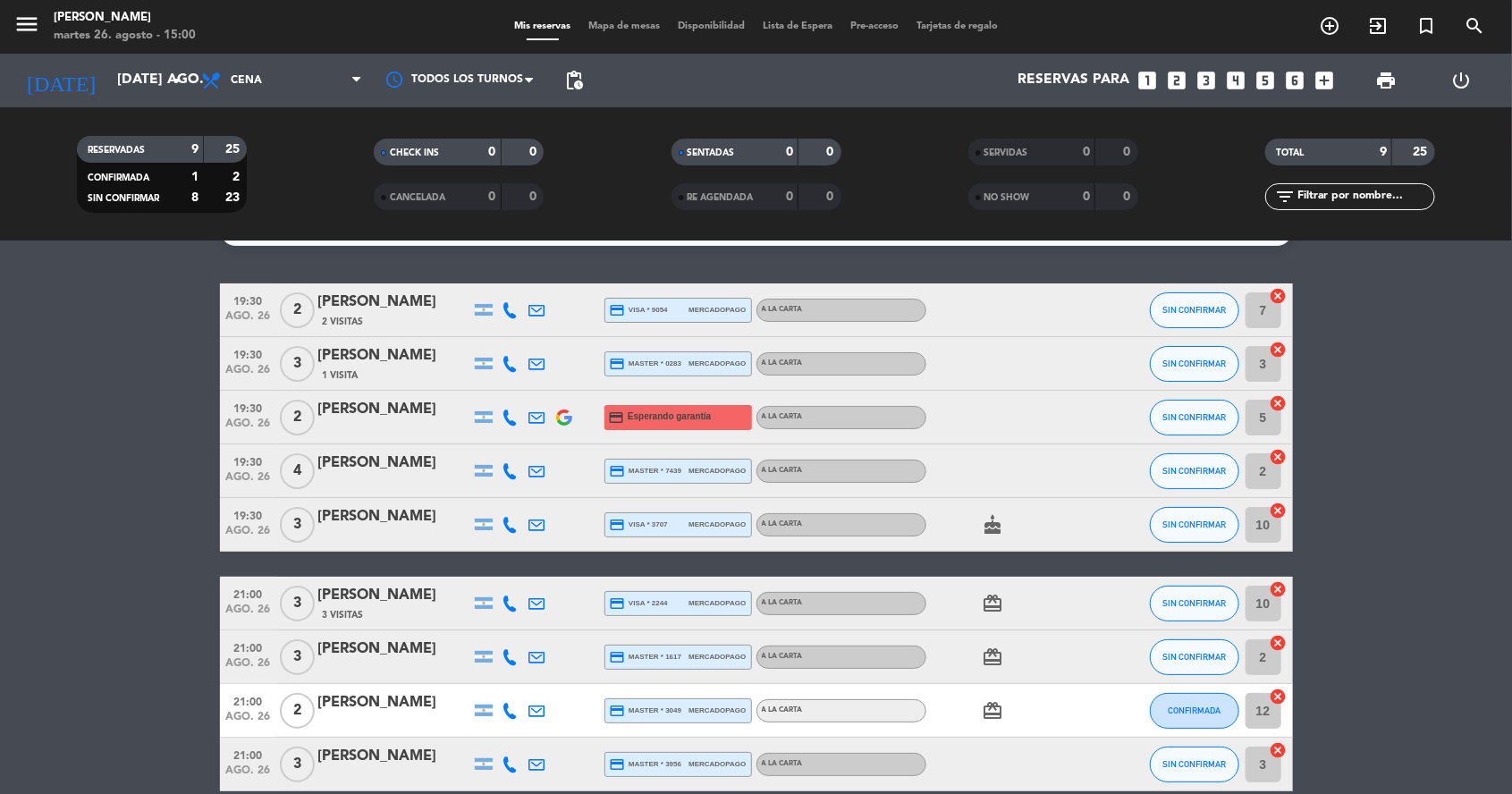
scroll to position [0, 0]
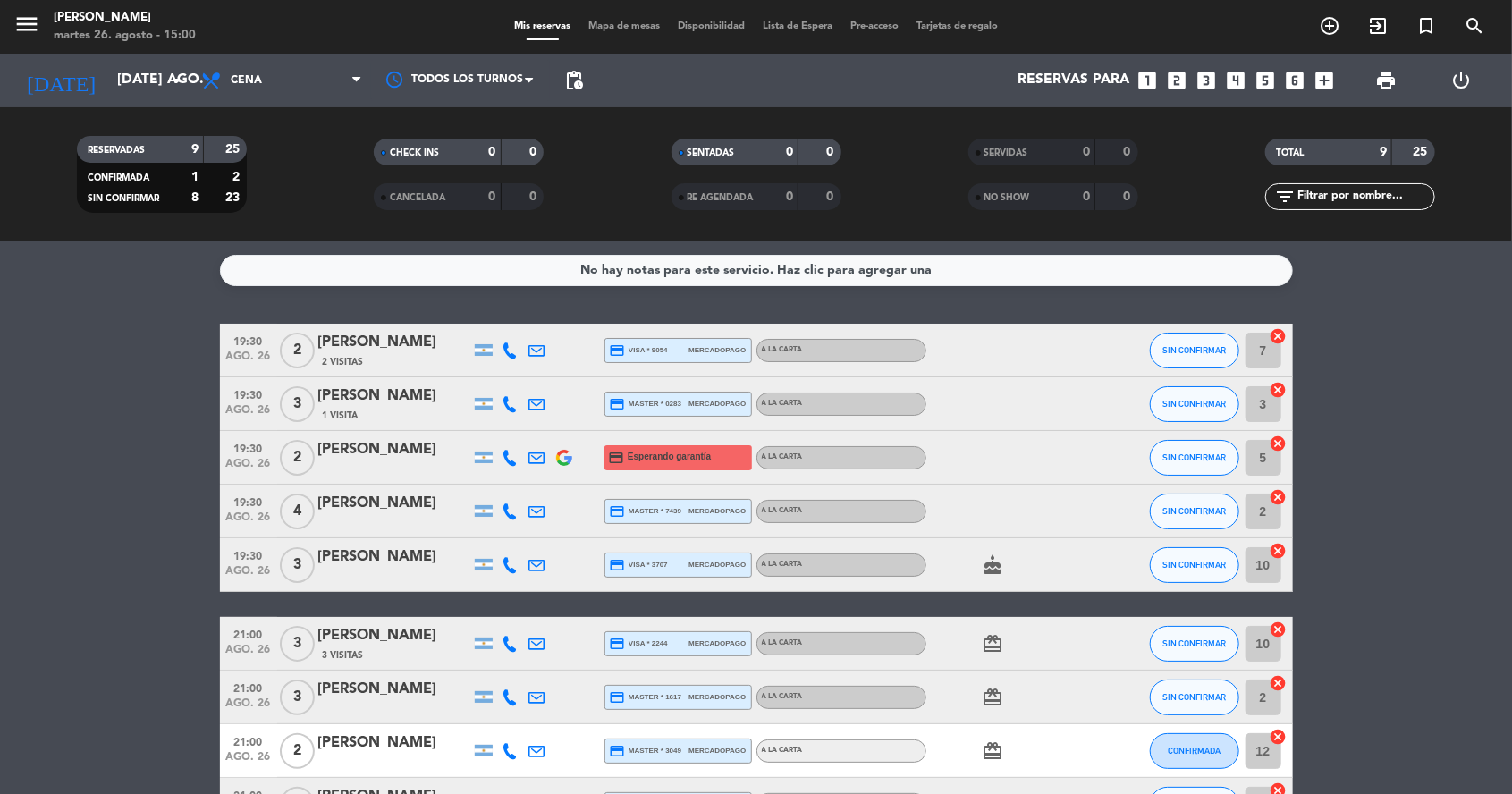
click at [1182, 69] on icon "looks_two" at bounding box center [1176, 80] width 23 height 23
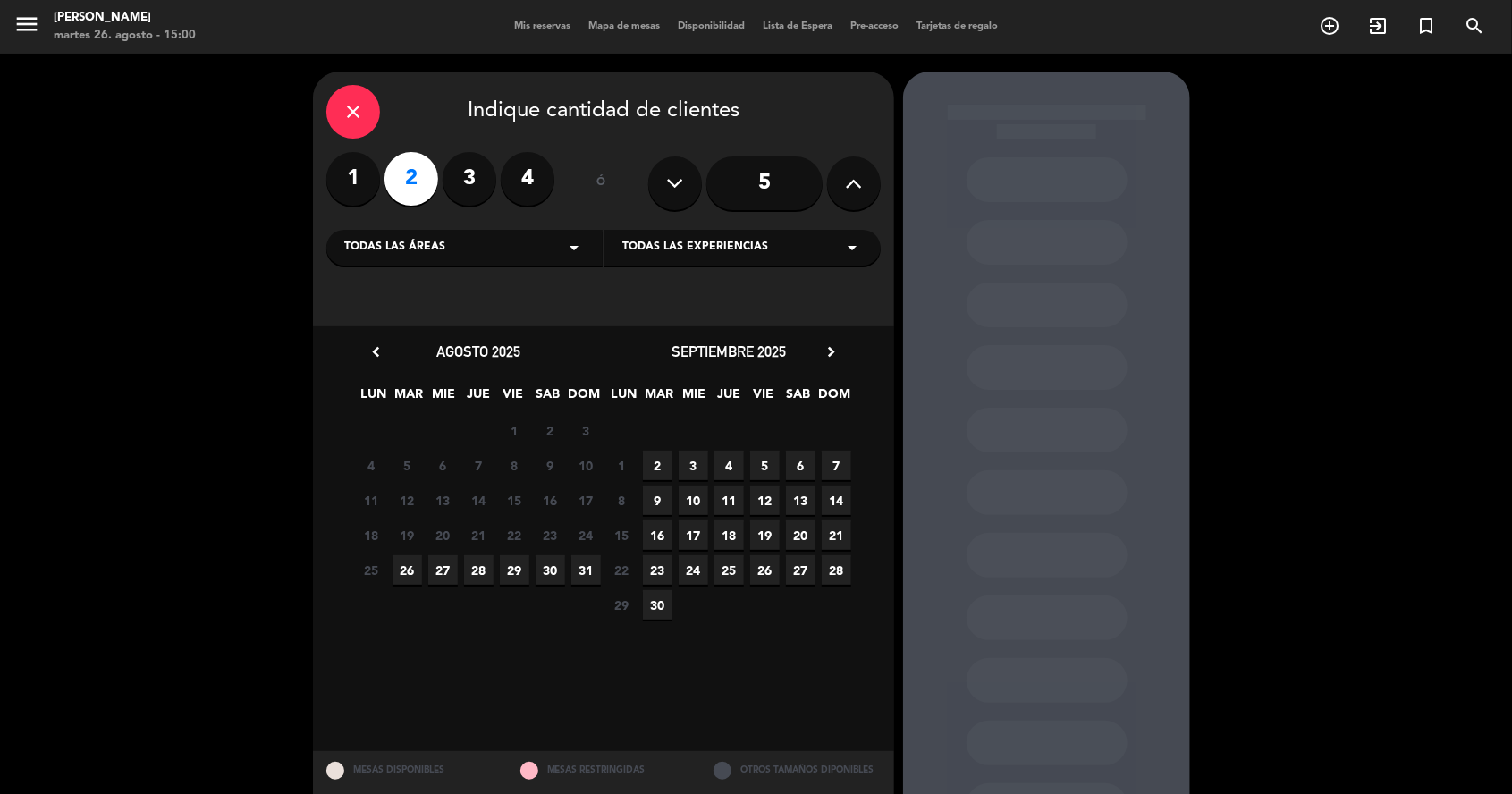
click at [401, 555] on span "26" at bounding box center [407, 570] width 29 height 29
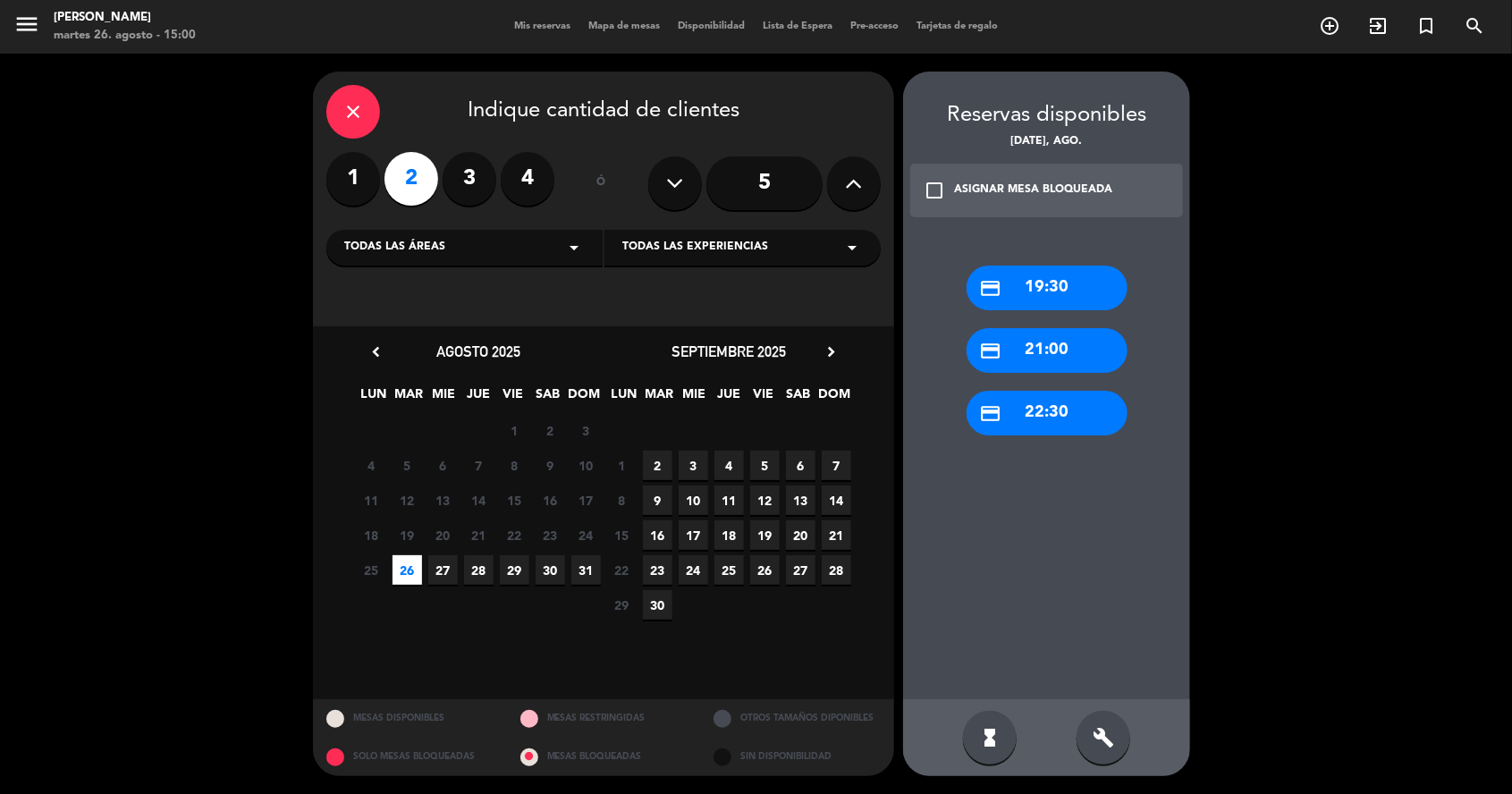
click at [1040, 328] on div "credit_card 21:00" at bounding box center [1047, 350] width 160 height 45
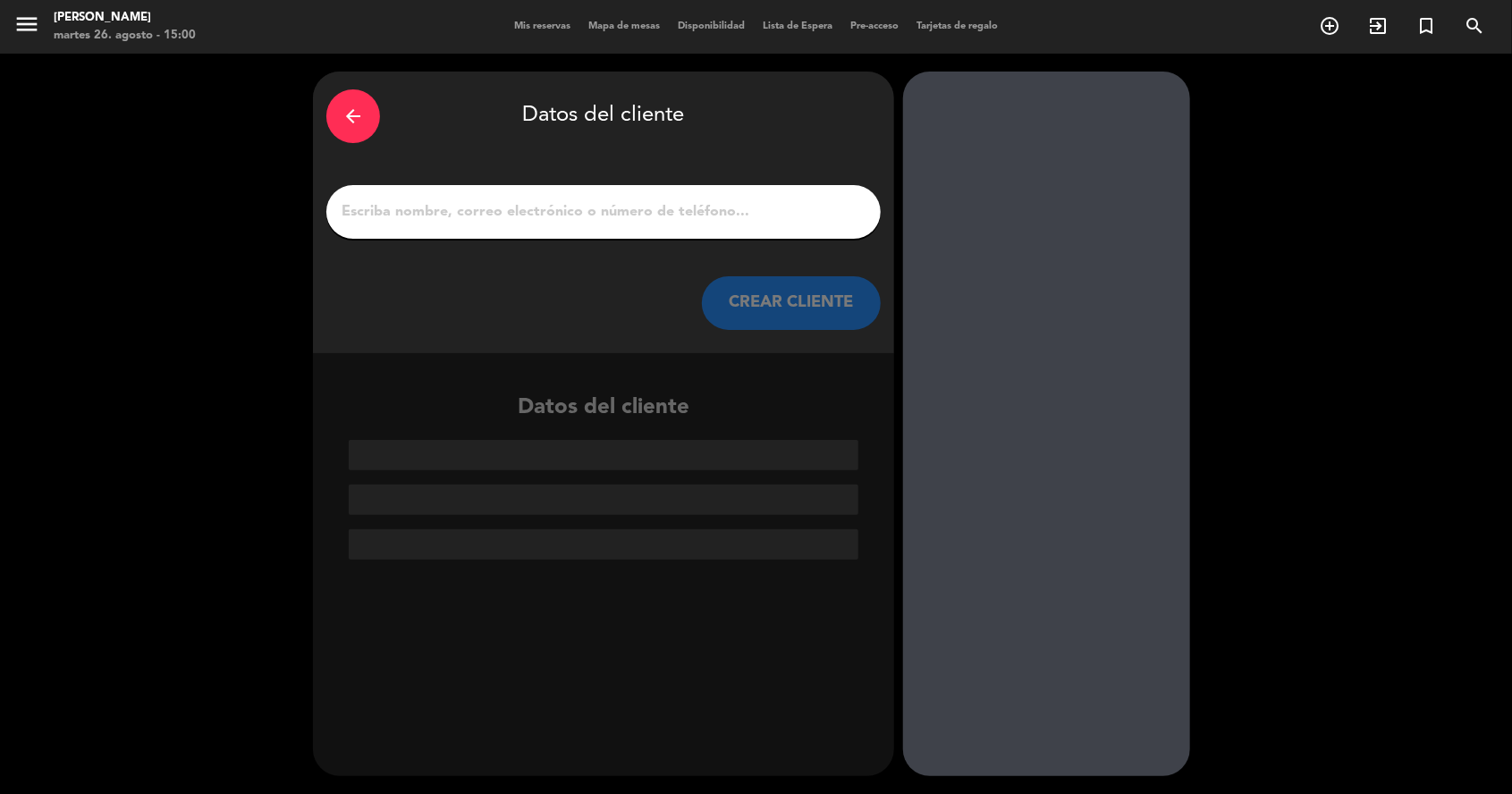
click at [826, 200] on input "1" at bounding box center [603, 212] width 527 height 25
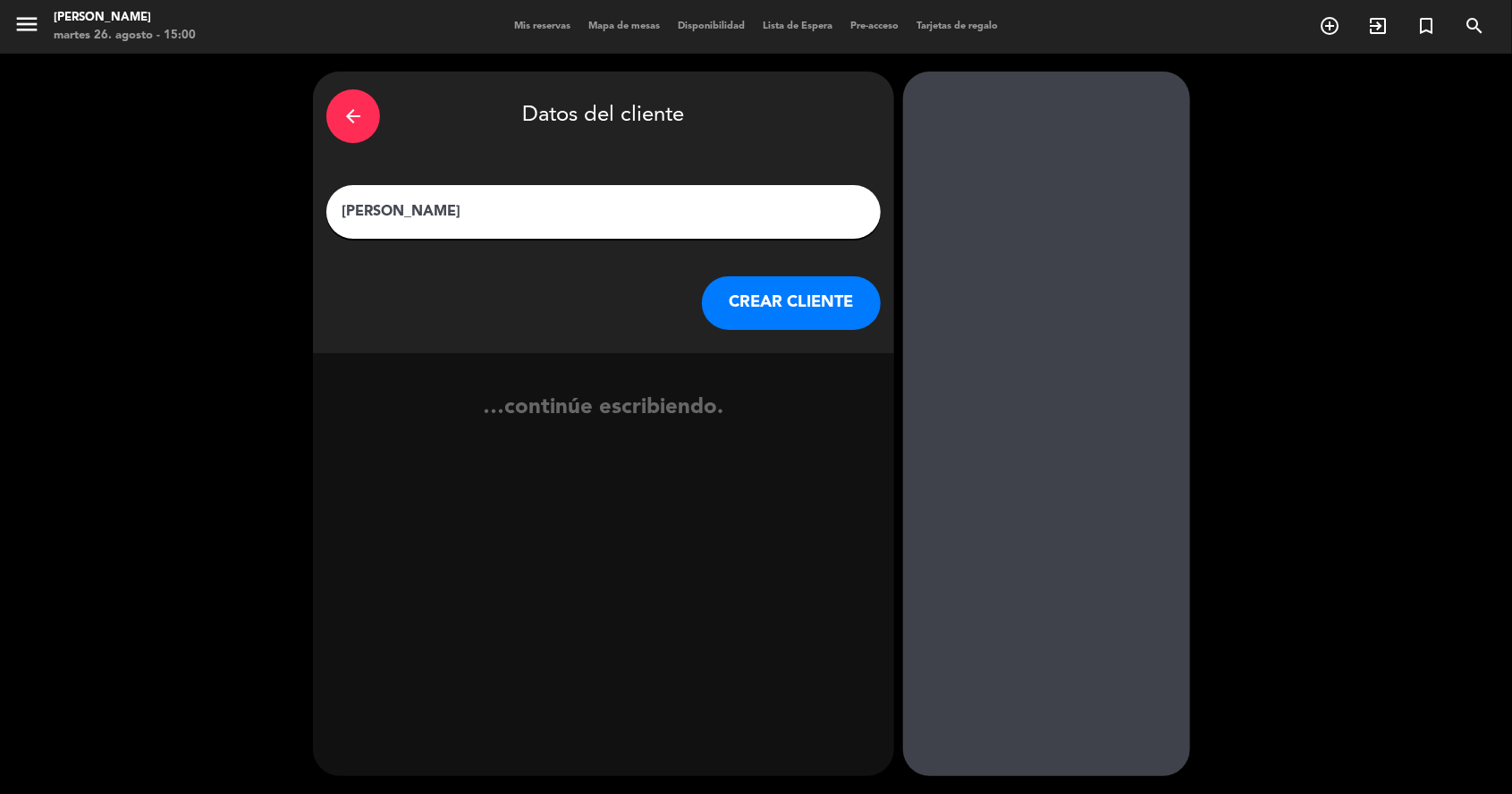
type input "[PERSON_NAME]"
click at [791, 276] on button "CREAR CLIENTE" at bounding box center [791, 303] width 179 height 54
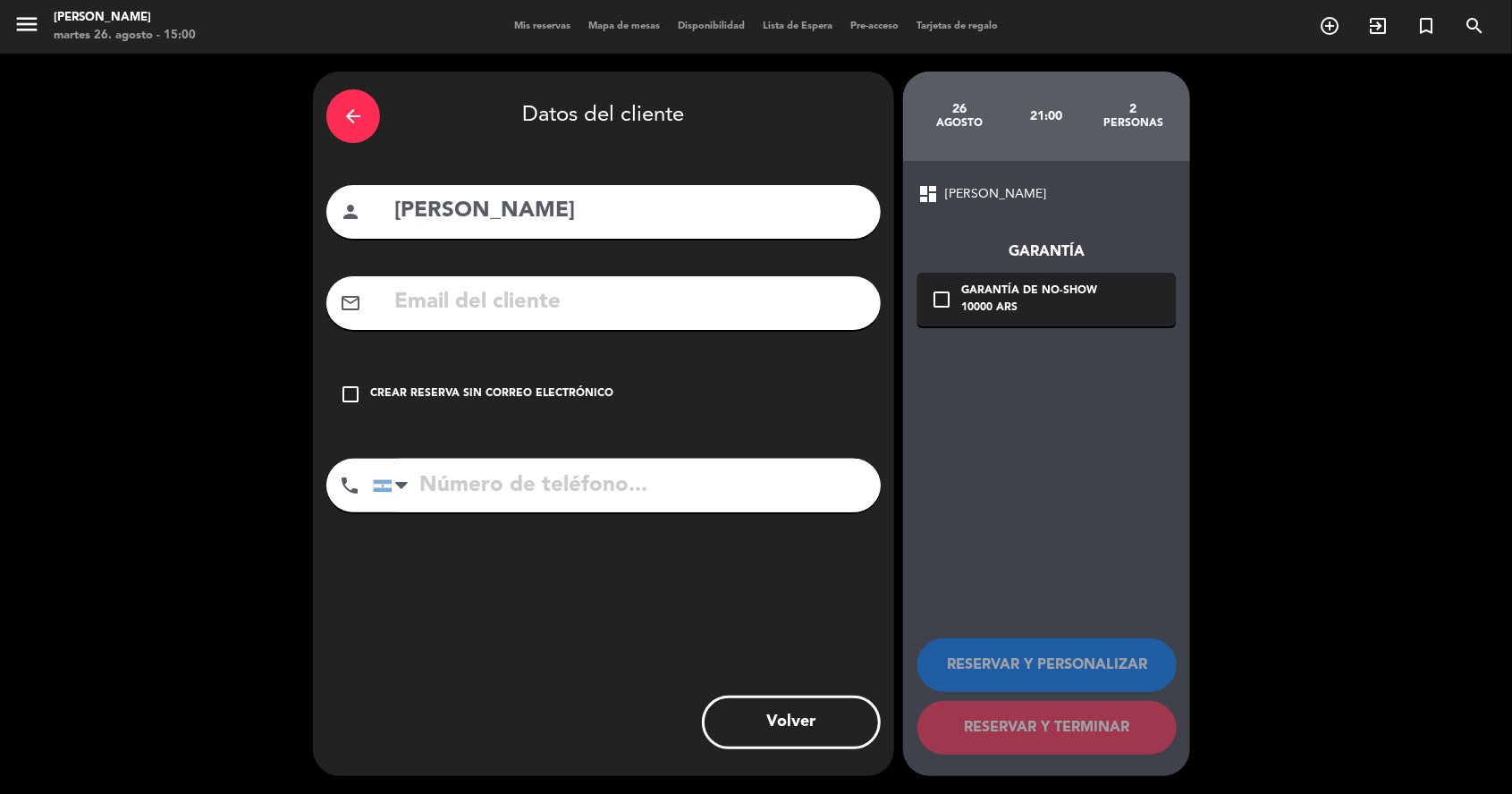
click at [461, 367] on div "check_box_outline_blank Crear reserva sin correo electrónico" at bounding box center [603, 394] width 554 height 54
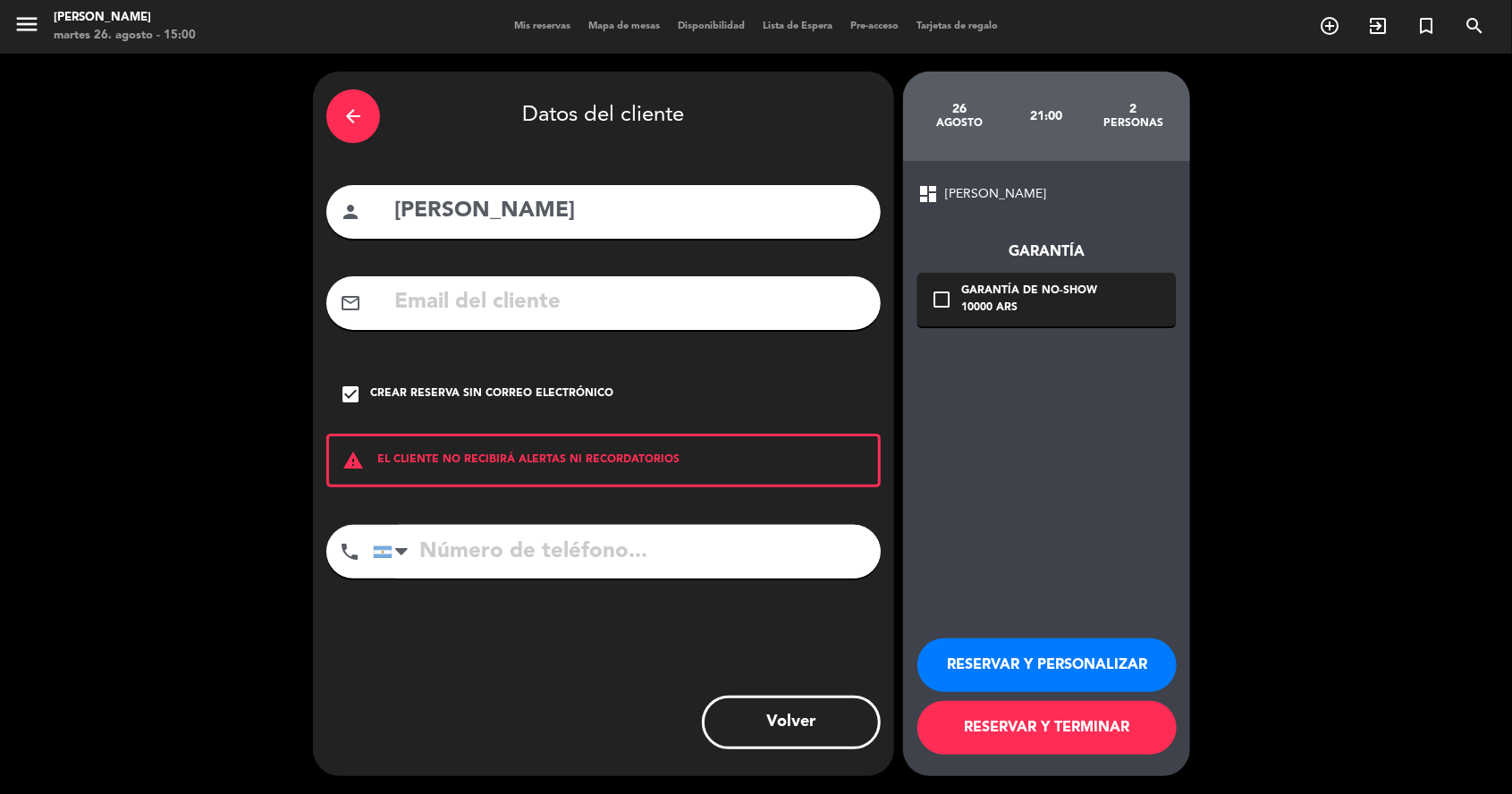
click at [1050, 749] on button "RESERVAR Y TERMINAR" at bounding box center [1046, 727] width 259 height 54
